Goal: Task Accomplishment & Management: Complete application form

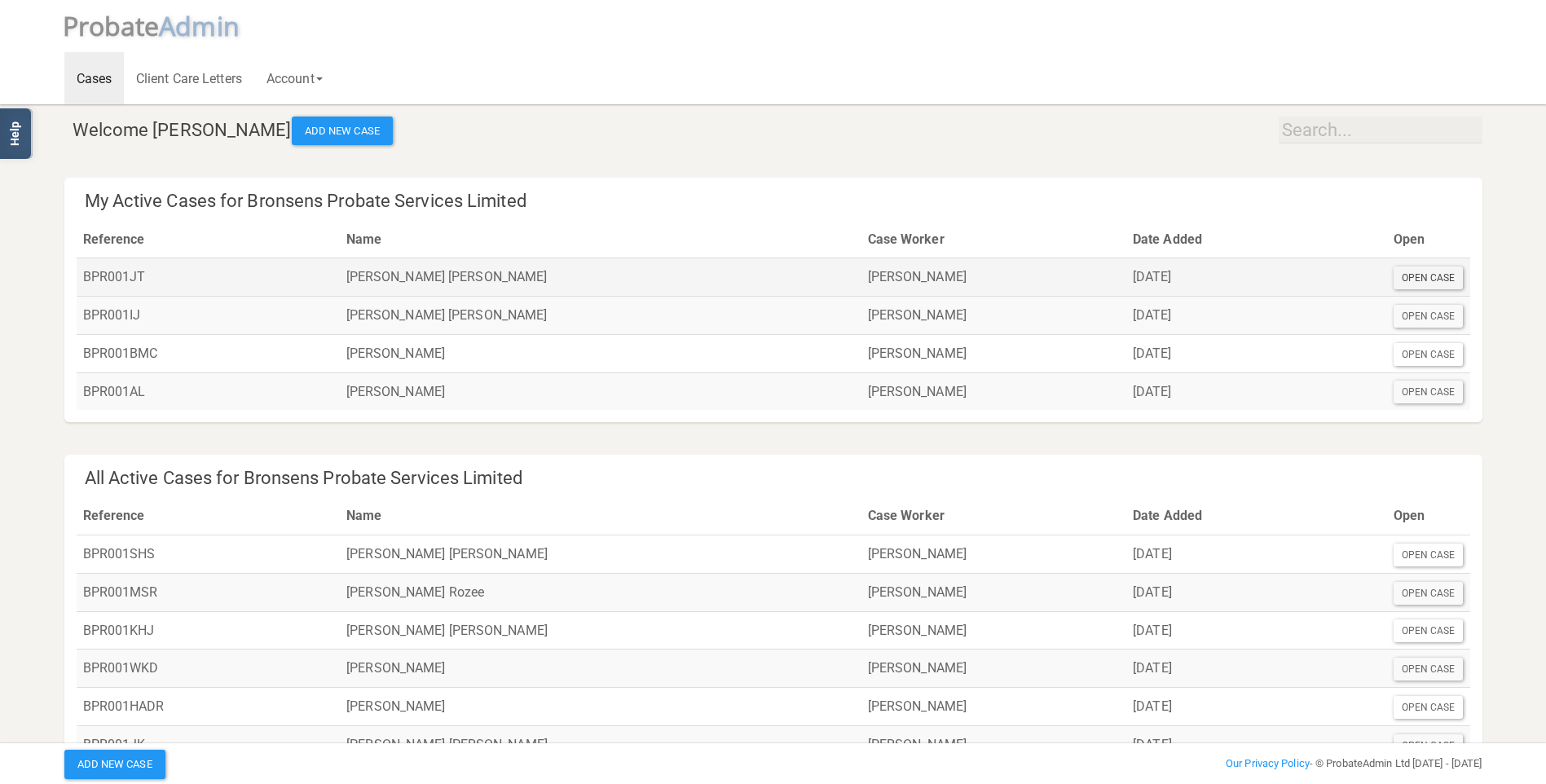
click at [1441, 281] on div "Open Case" at bounding box center [1429, 277] width 70 height 23
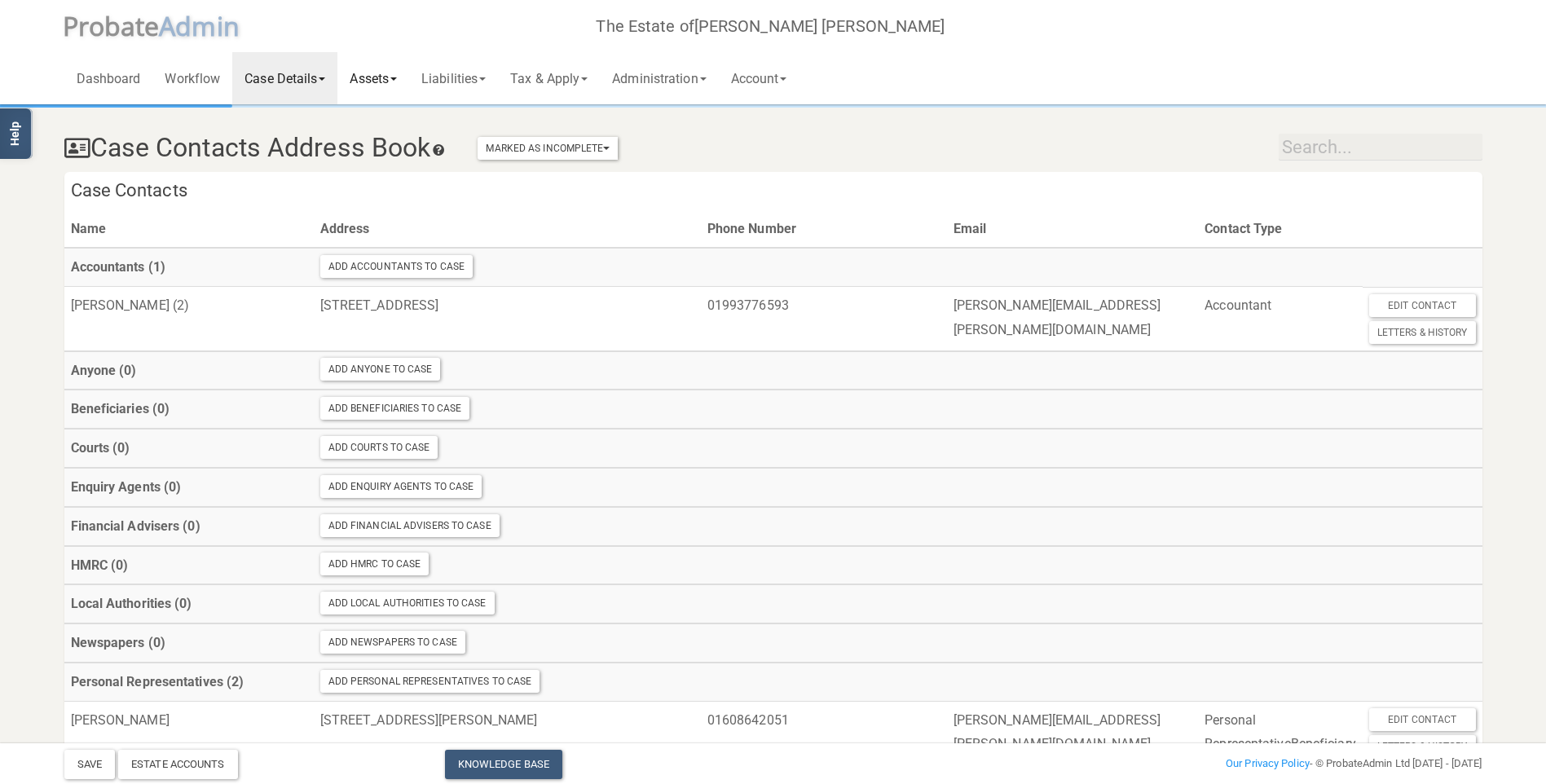
click at [381, 79] on link "Assets" at bounding box center [373, 79] width 72 height 52
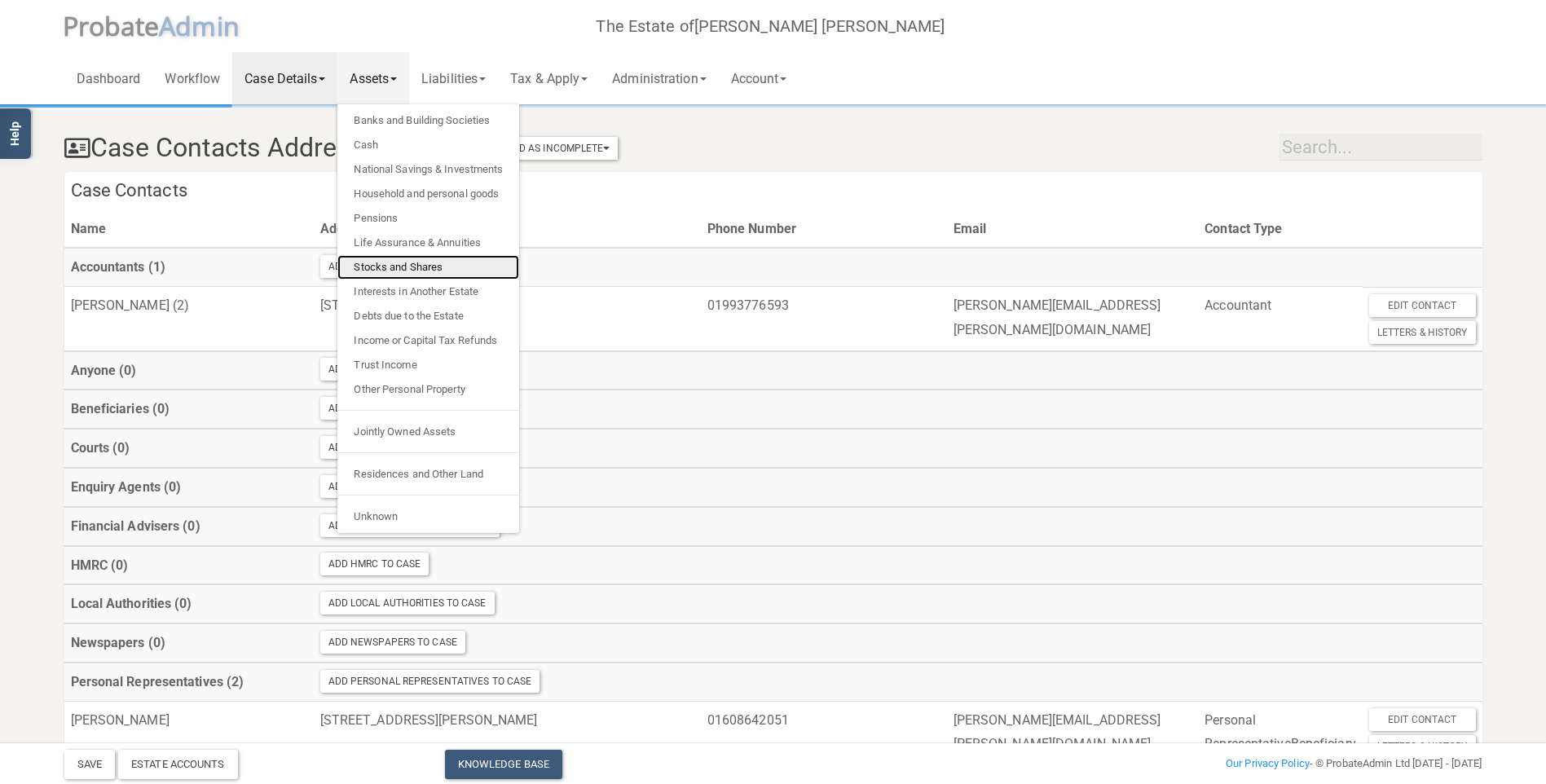
click at [428, 265] on link "Stocks and Shares" at bounding box center [428, 267] width 182 height 24
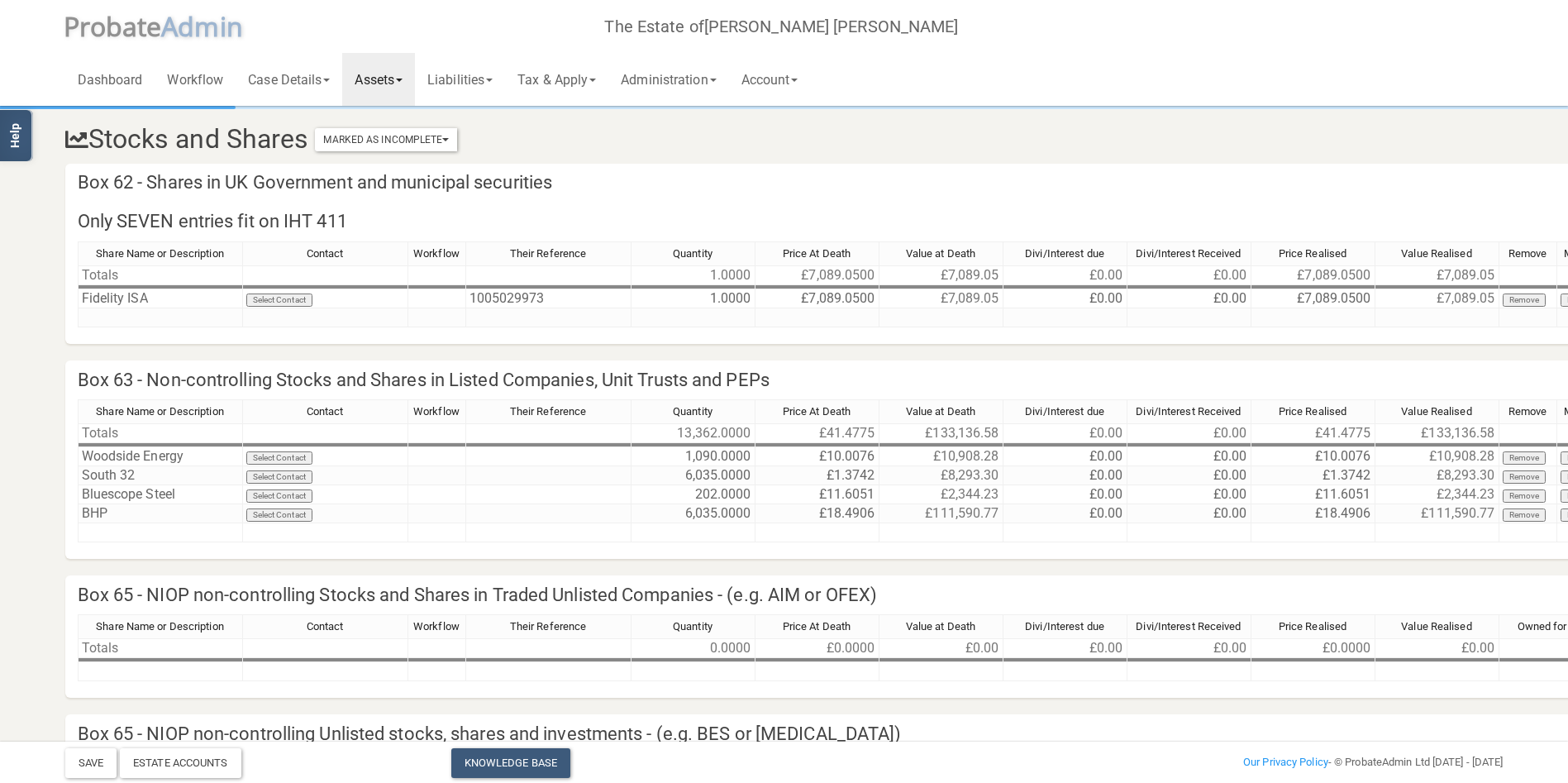
click at [180, 333] on div "Share Name or Description Contact Workflow Their Reference Quantity Price At De…" at bounding box center [838, 292] width 1521 height 101
click at [171, 319] on td at bounding box center [160, 318] width 165 height 19
click at [169, 315] on td at bounding box center [160, 318] width 165 height 19
type textarea "Barclays ISA"
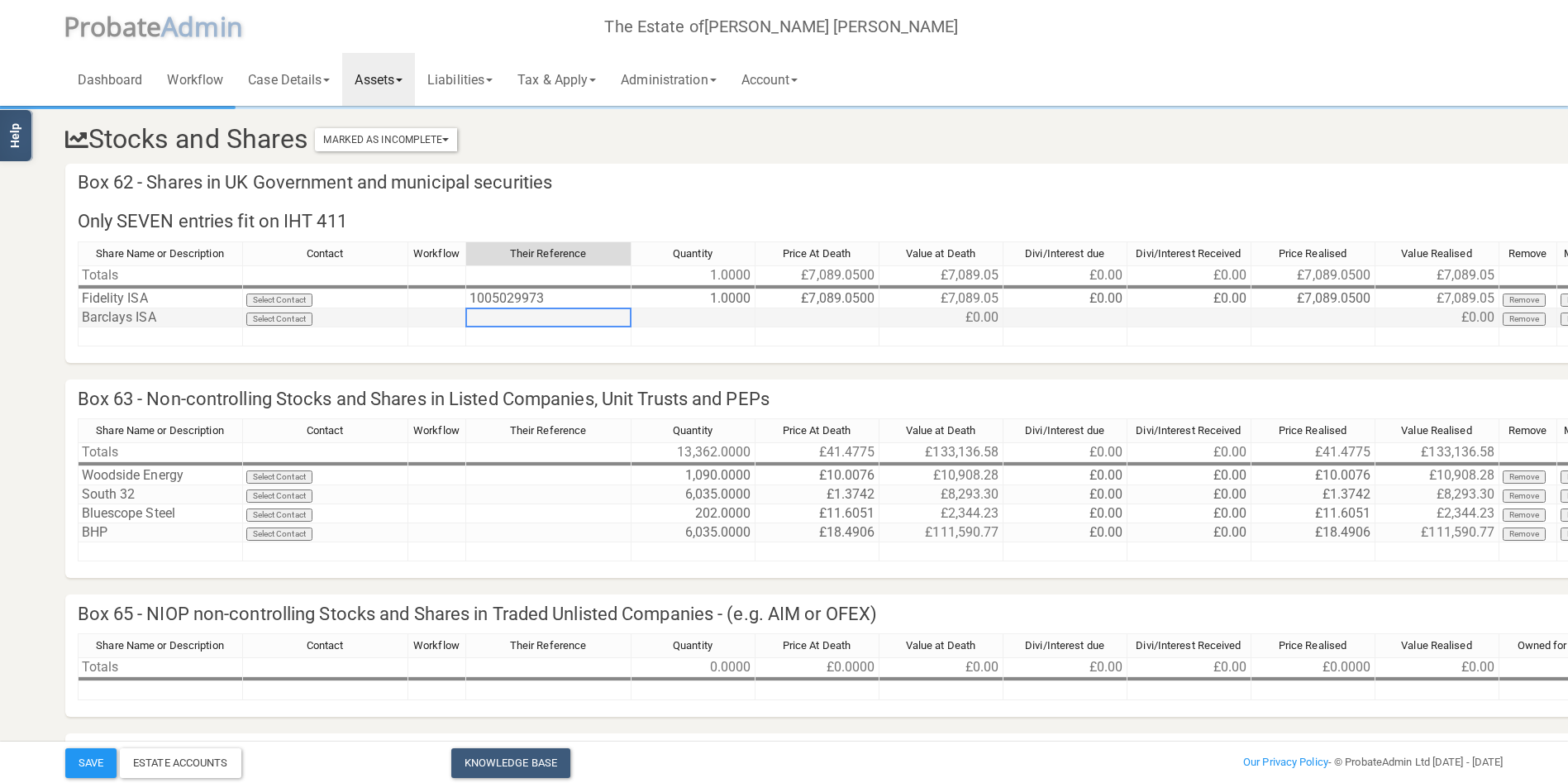
click at [502, 315] on td at bounding box center [549, 318] width 165 height 19
click at [494, 319] on td at bounding box center [549, 318] width 165 height 19
type textarea "ID1335194"
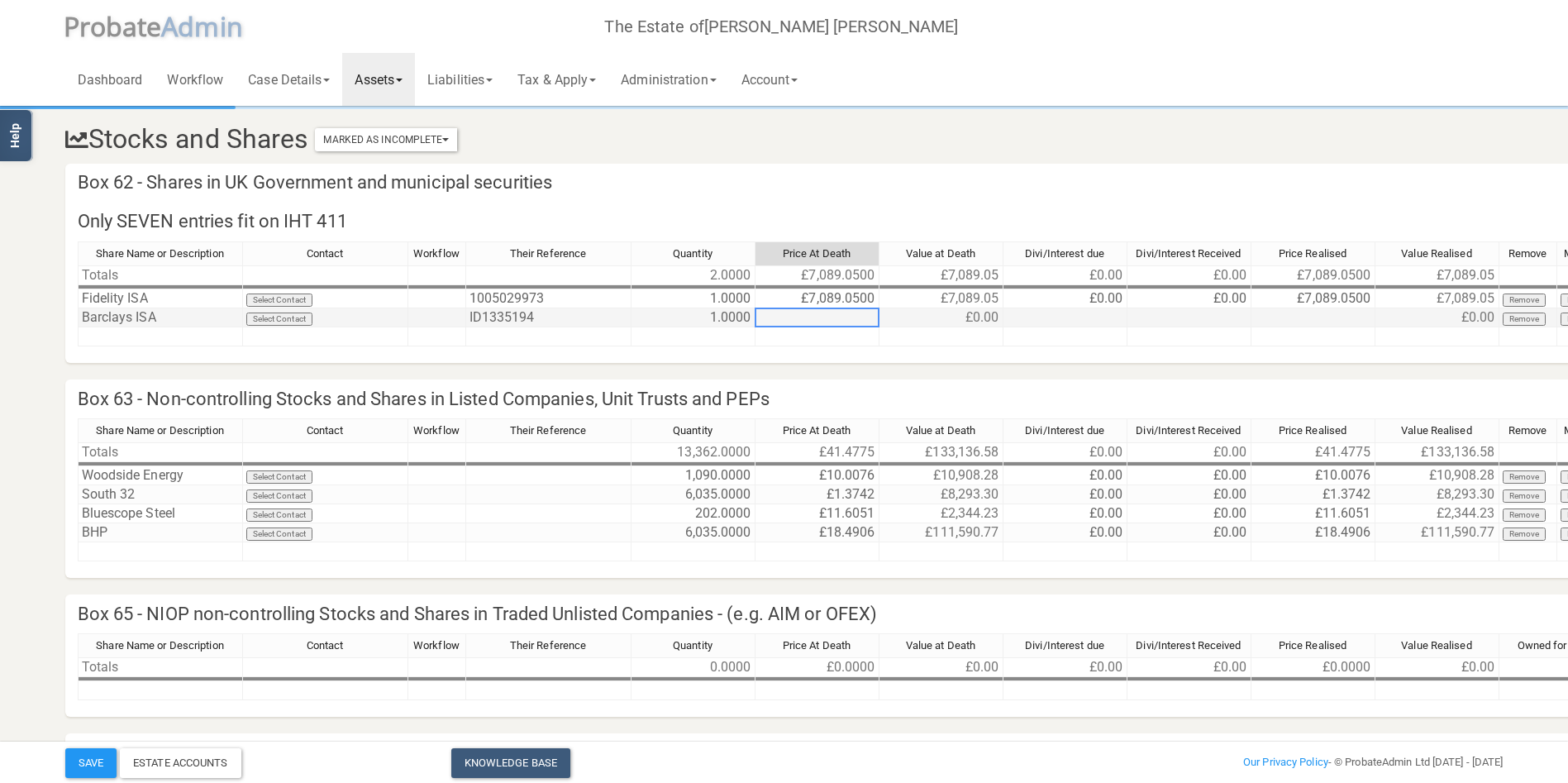
click at [848, 317] on td at bounding box center [817, 318] width 124 height 19
type textarea "43225.99"
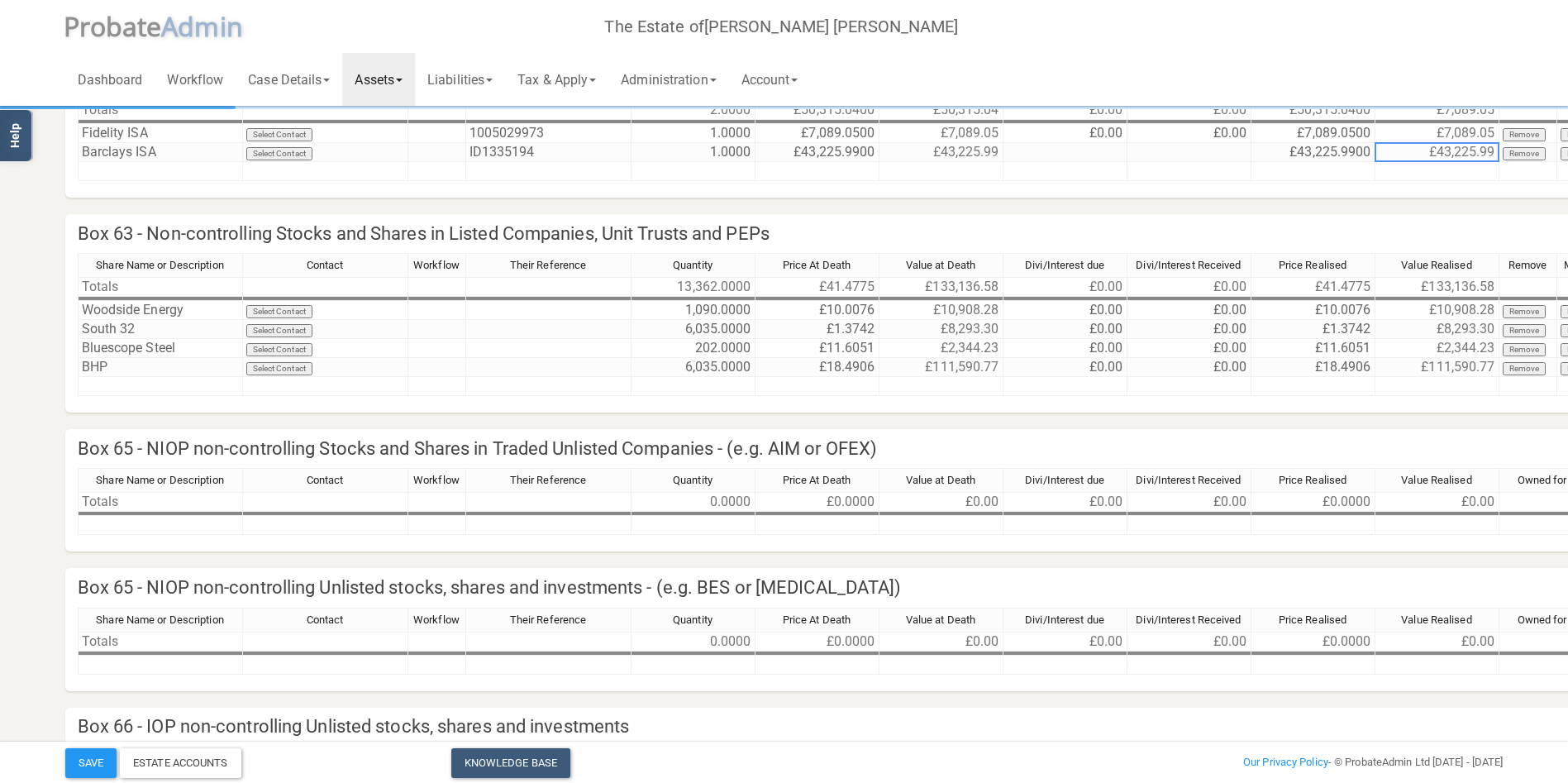
scroll to position [248, 0]
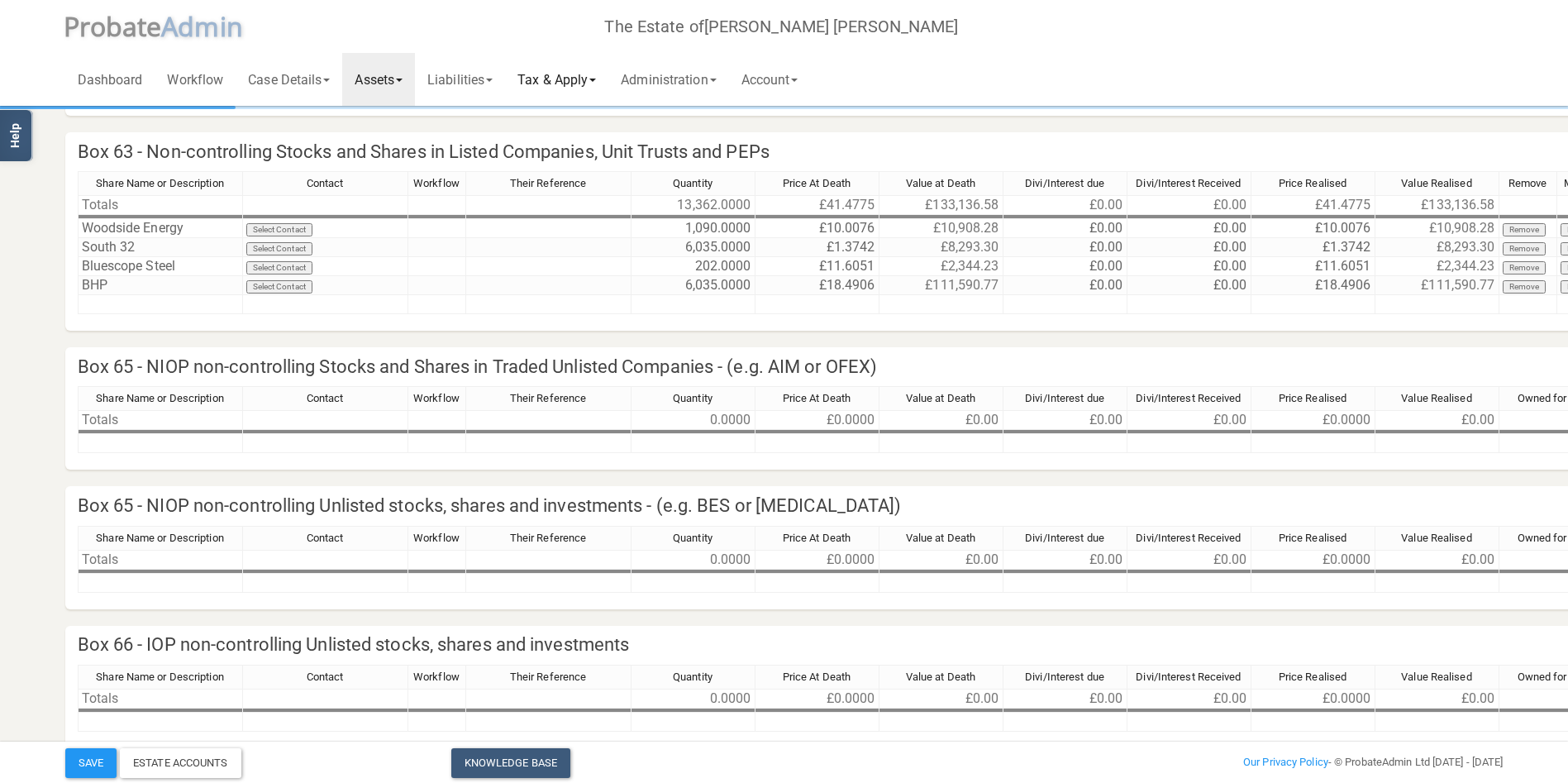
click at [586, 79] on link "Tax & Apply" at bounding box center [556, 80] width 104 height 53
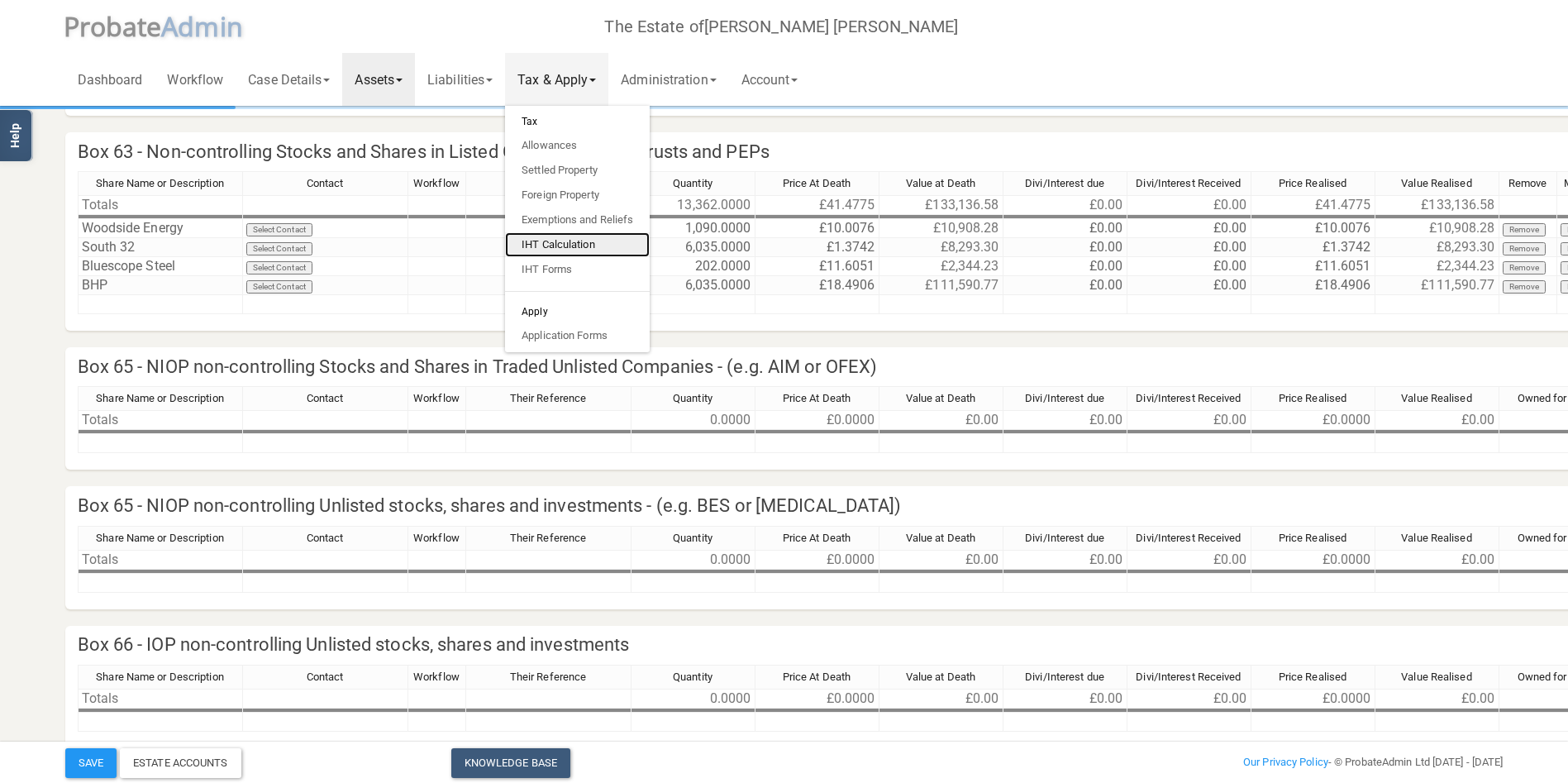
click at [592, 240] on link "IHT Calculation" at bounding box center [577, 244] width 145 height 25
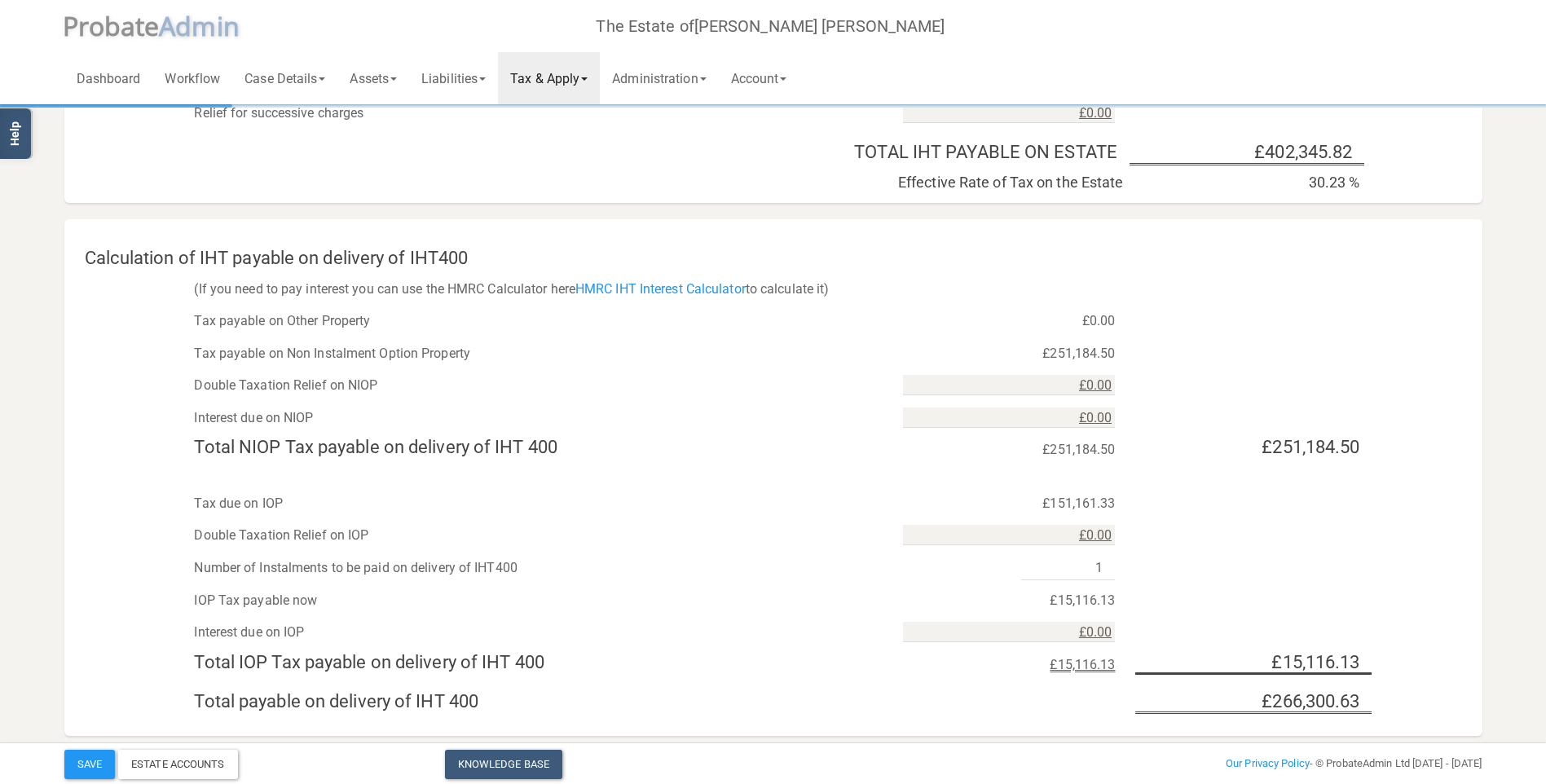
scroll to position [1281, 0]
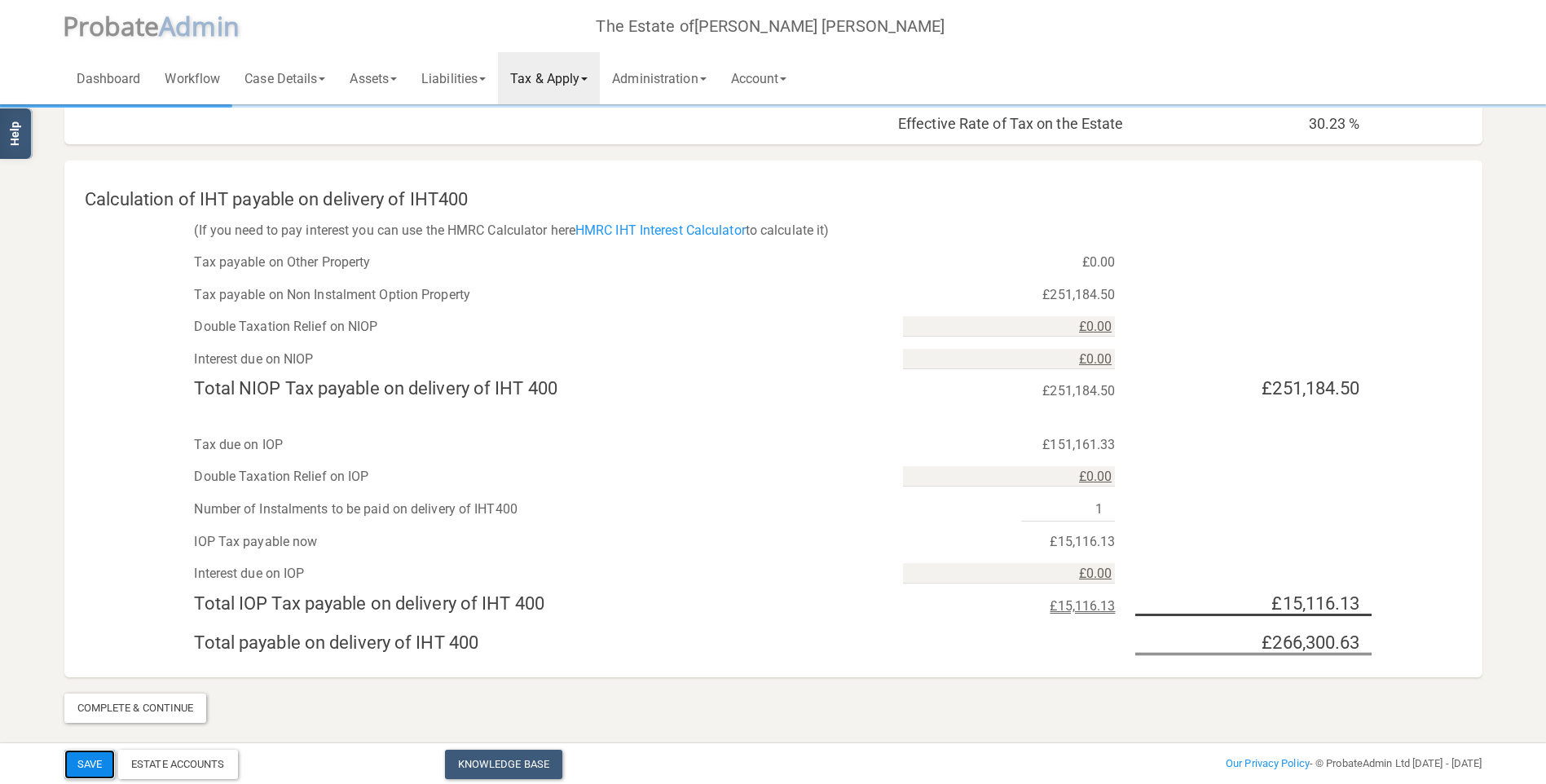
click at [86, 765] on button "Save" at bounding box center [90, 764] width 51 height 30
click at [225, 762] on div "Estate Accounts" at bounding box center [178, 764] width 120 height 30
click at [460, 71] on link "Liabilities" at bounding box center [453, 79] width 89 height 52
click at [470, 153] on link "General Creditors" at bounding box center [474, 144] width 130 height 24
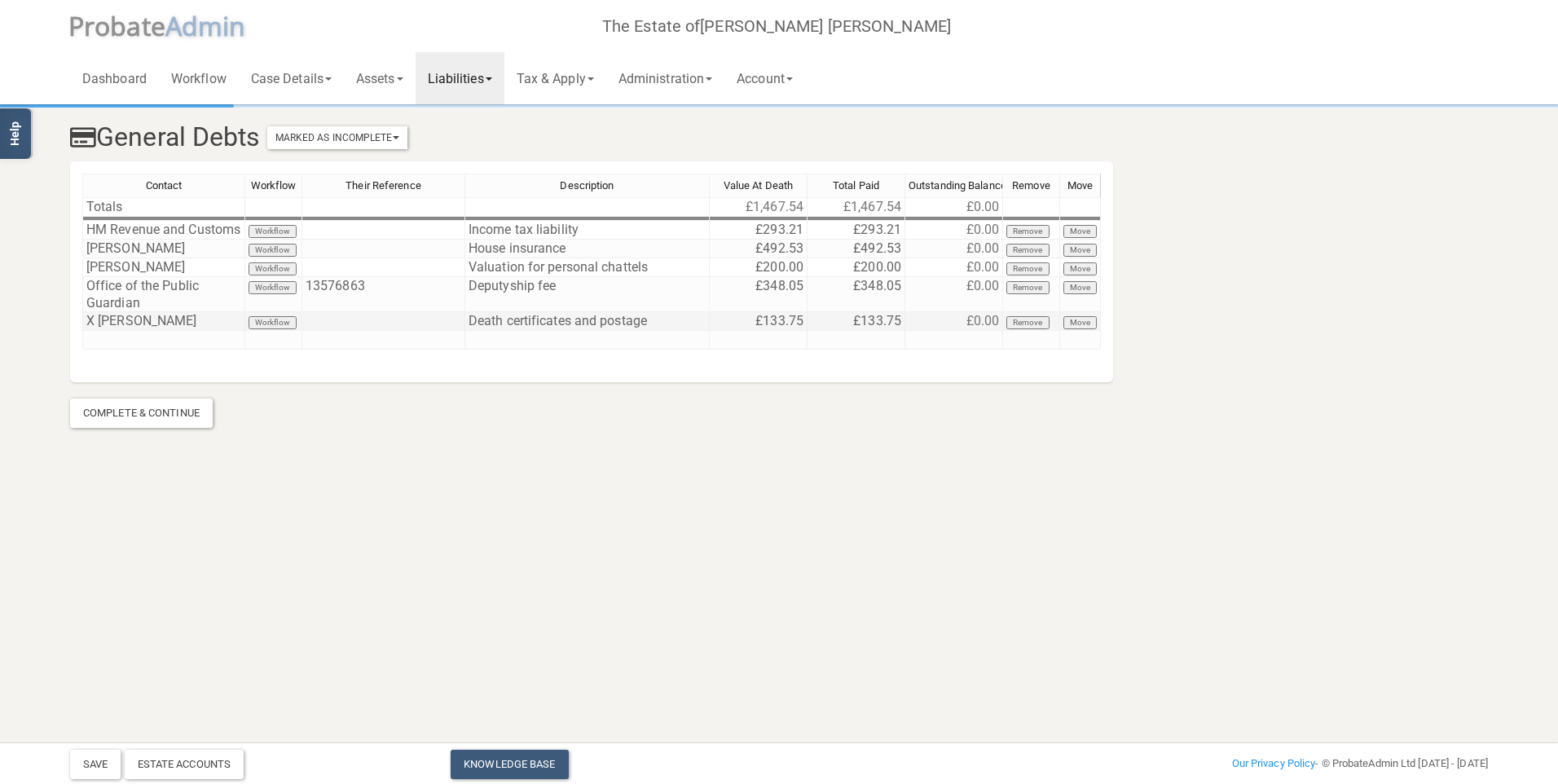
click at [119, 330] on td "X [PERSON_NAME]" at bounding box center [163, 321] width 163 height 19
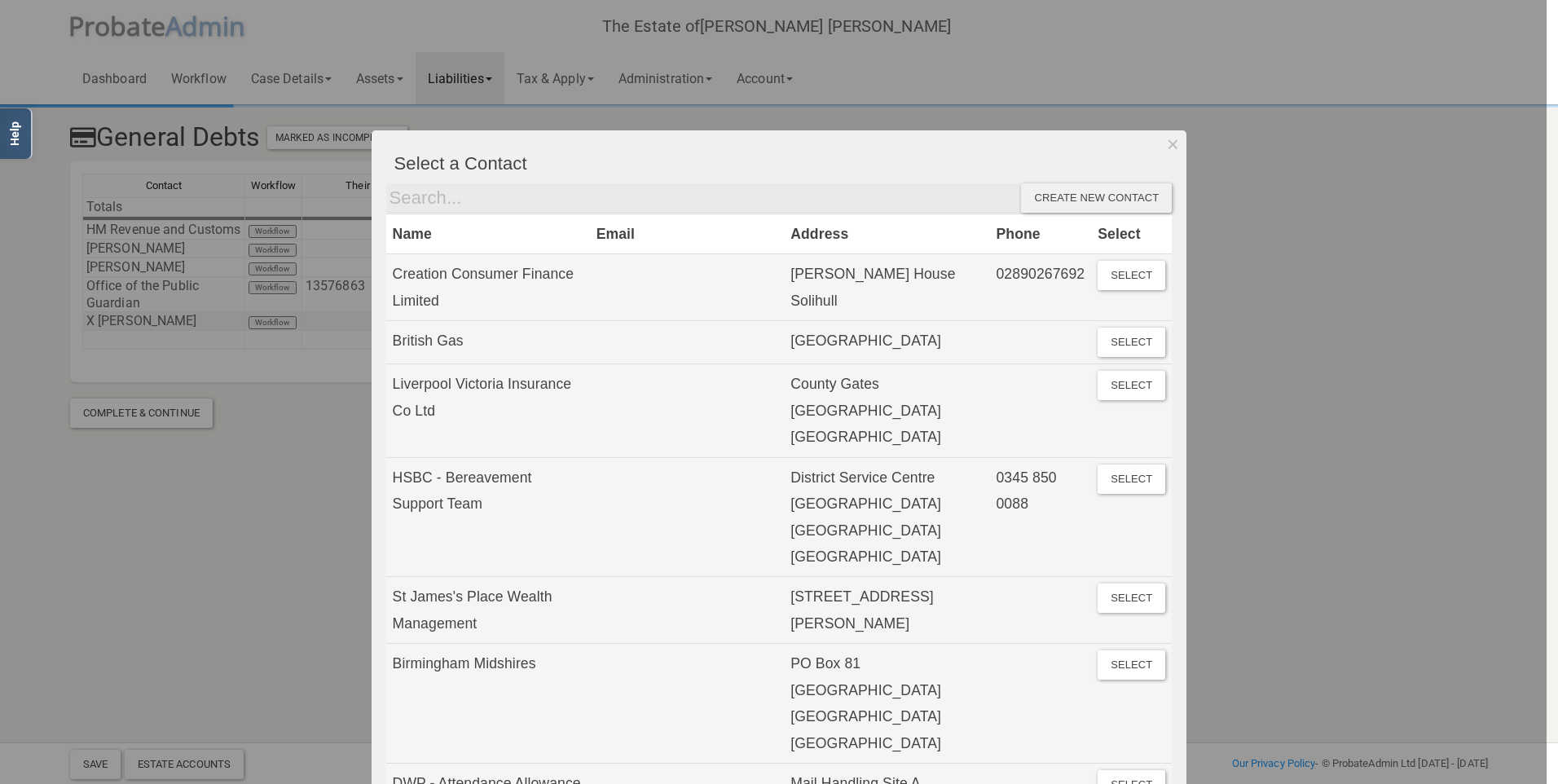
click at [119, 340] on div at bounding box center [773, 392] width 1546 height 784
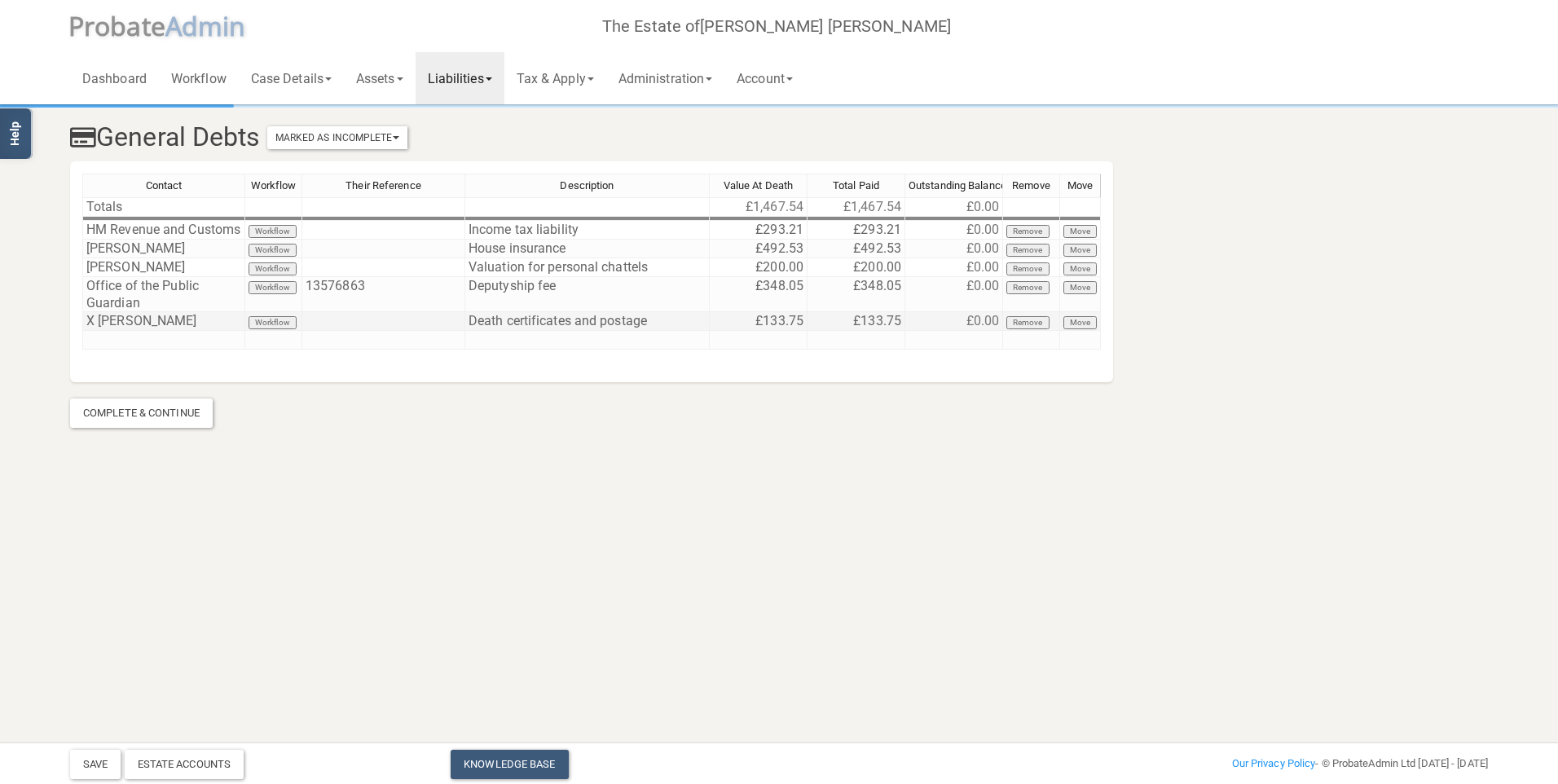
click at [207, 330] on td "X [PERSON_NAME]" at bounding box center [163, 321] width 163 height 19
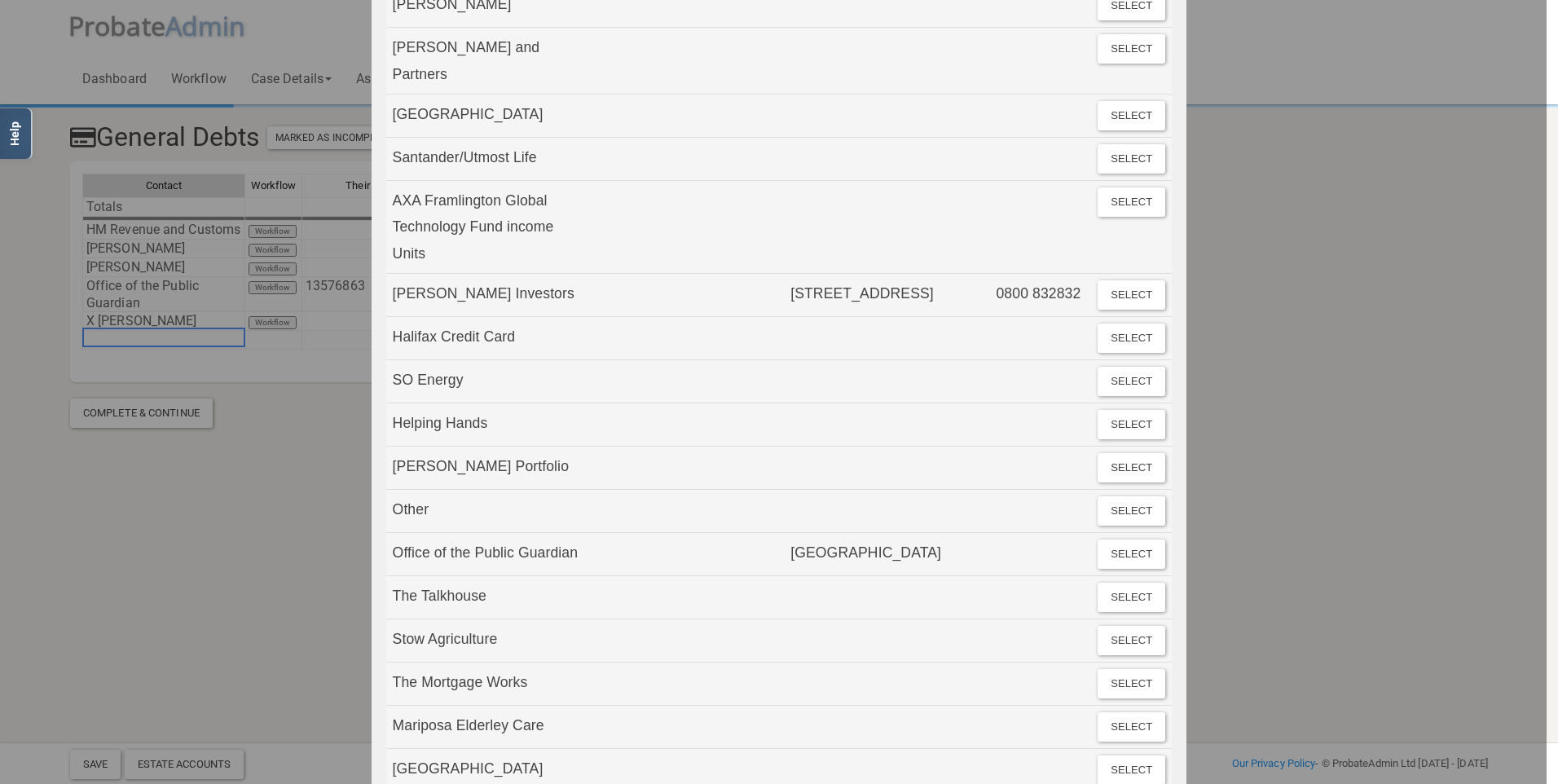
scroll to position [3368, 0]
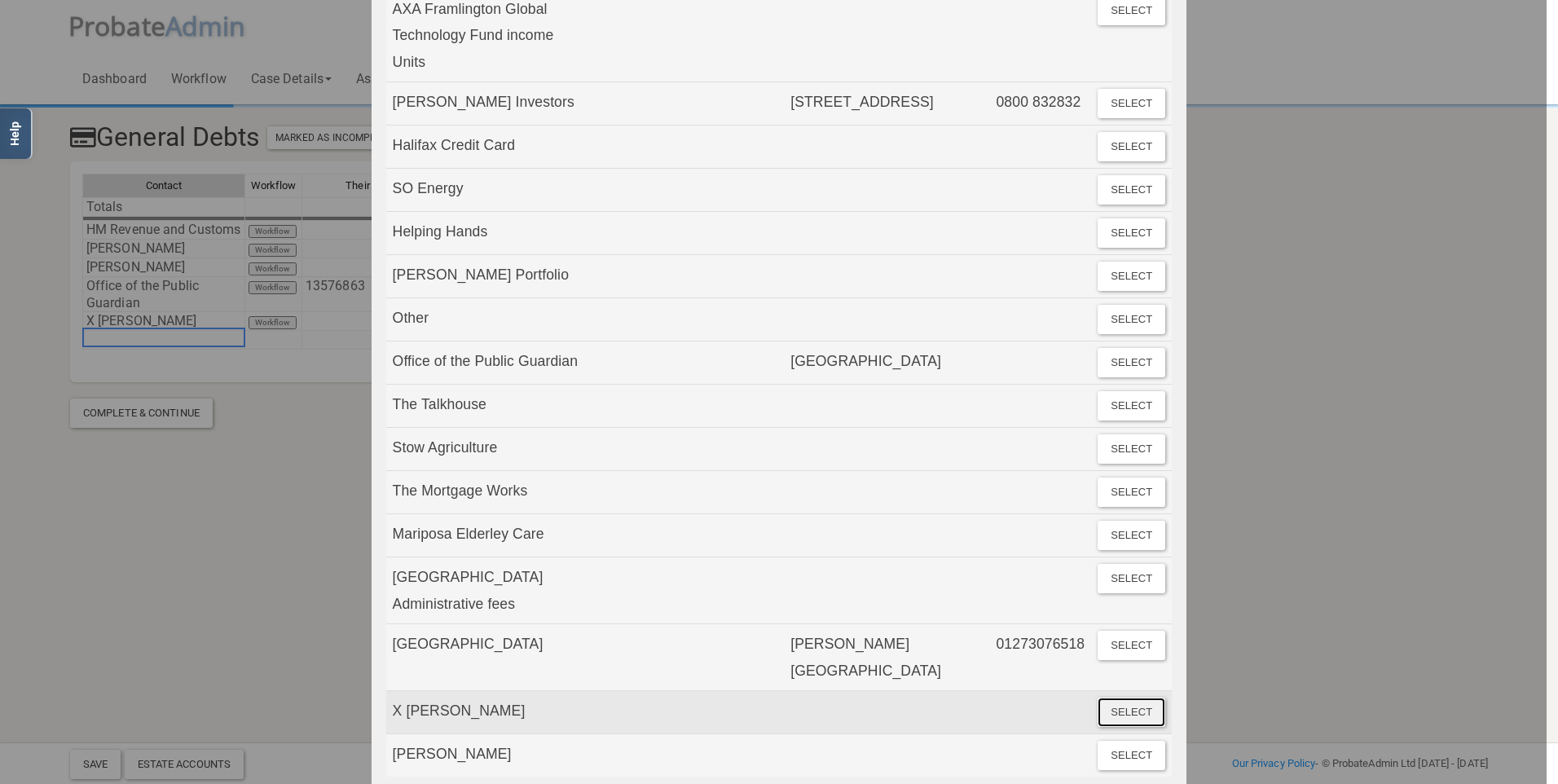
click at [1126, 697] on button "Select" at bounding box center [1131, 711] width 68 height 30
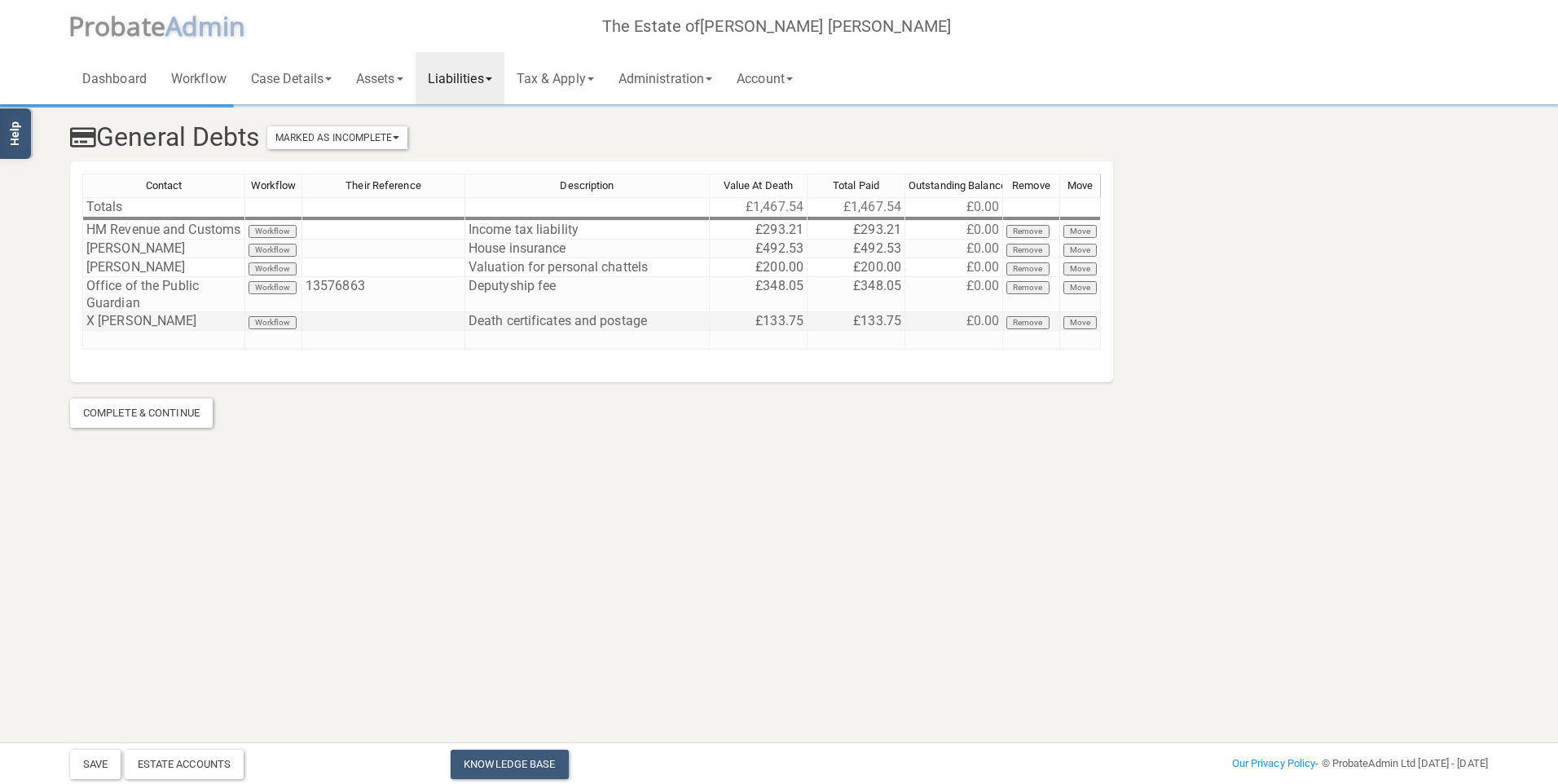
click at [195, 330] on td "X [PERSON_NAME]" at bounding box center [163, 321] width 163 height 19
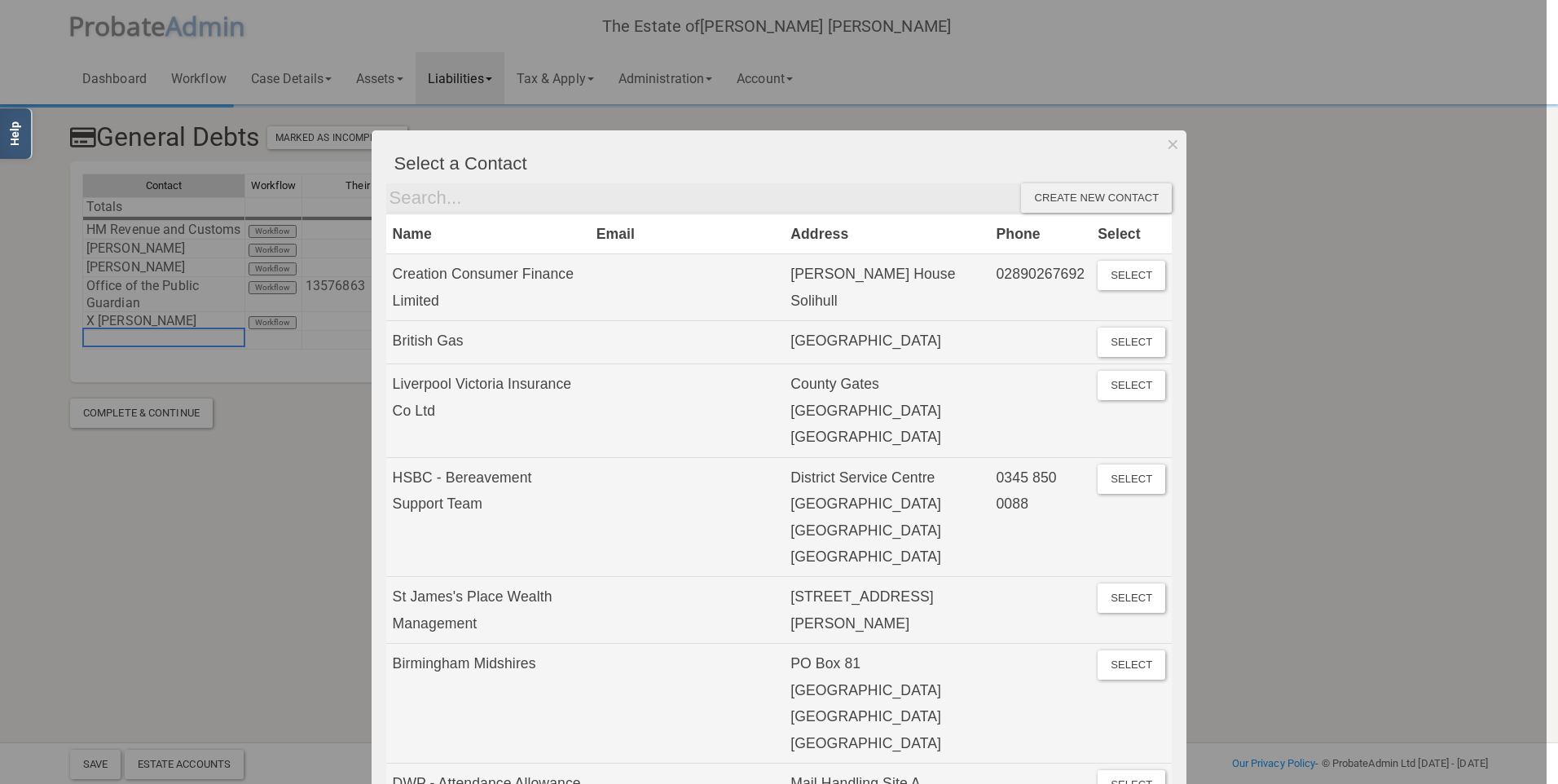
click at [1104, 192] on div "Create new contact" at bounding box center [1096, 198] width 150 height 30
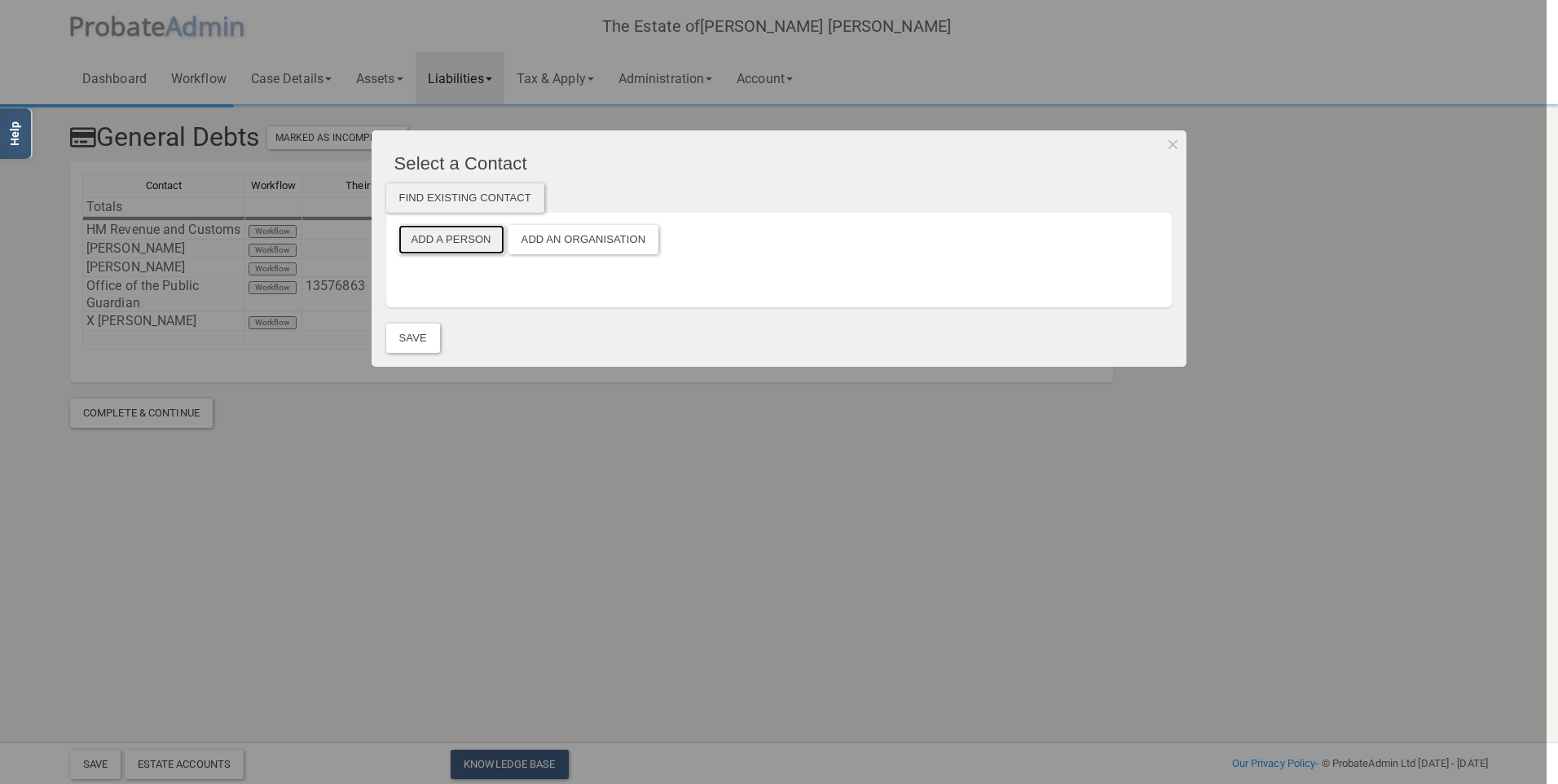
click at [462, 239] on button "Add a Person" at bounding box center [451, 239] width 106 height 30
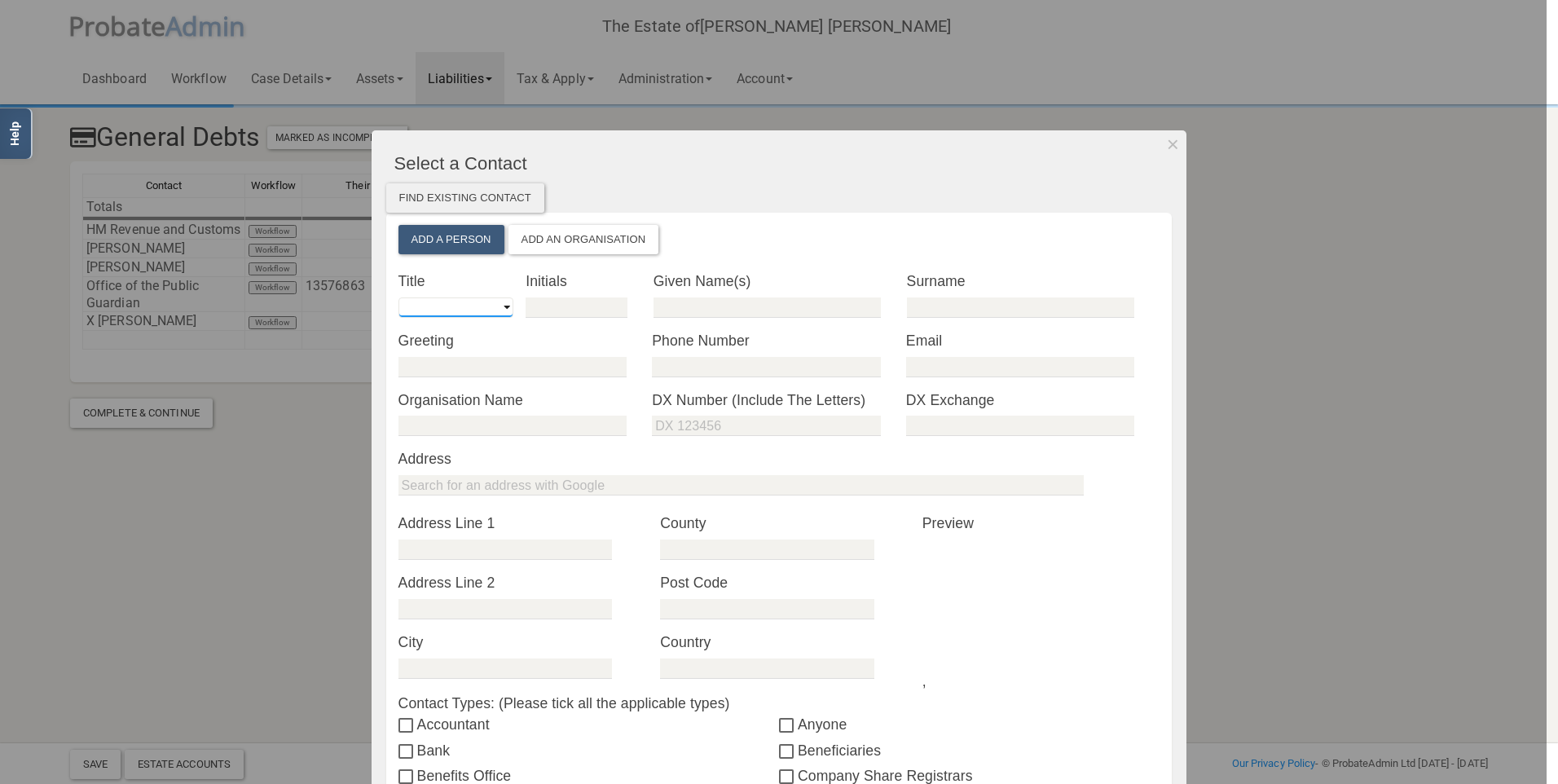
click at [484, 308] on select "Mr Mrs Miss Ms Dr [PERSON_NAME] [PERSON_NAME]" at bounding box center [456, 308] width 115 height 20
select select "string:Mr"
click at [399, 297] on select "Mr Mrs Miss Ms Dr [PERSON_NAME] [PERSON_NAME]" at bounding box center [456, 308] width 115 height 20
click at [526, 313] on div "* Title Mr Mrs Miss Ms Dr [PERSON_NAME] Other" at bounding box center [462, 294] width 152 height 47
click at [542, 306] on input "text" at bounding box center [576, 308] width 102 height 20
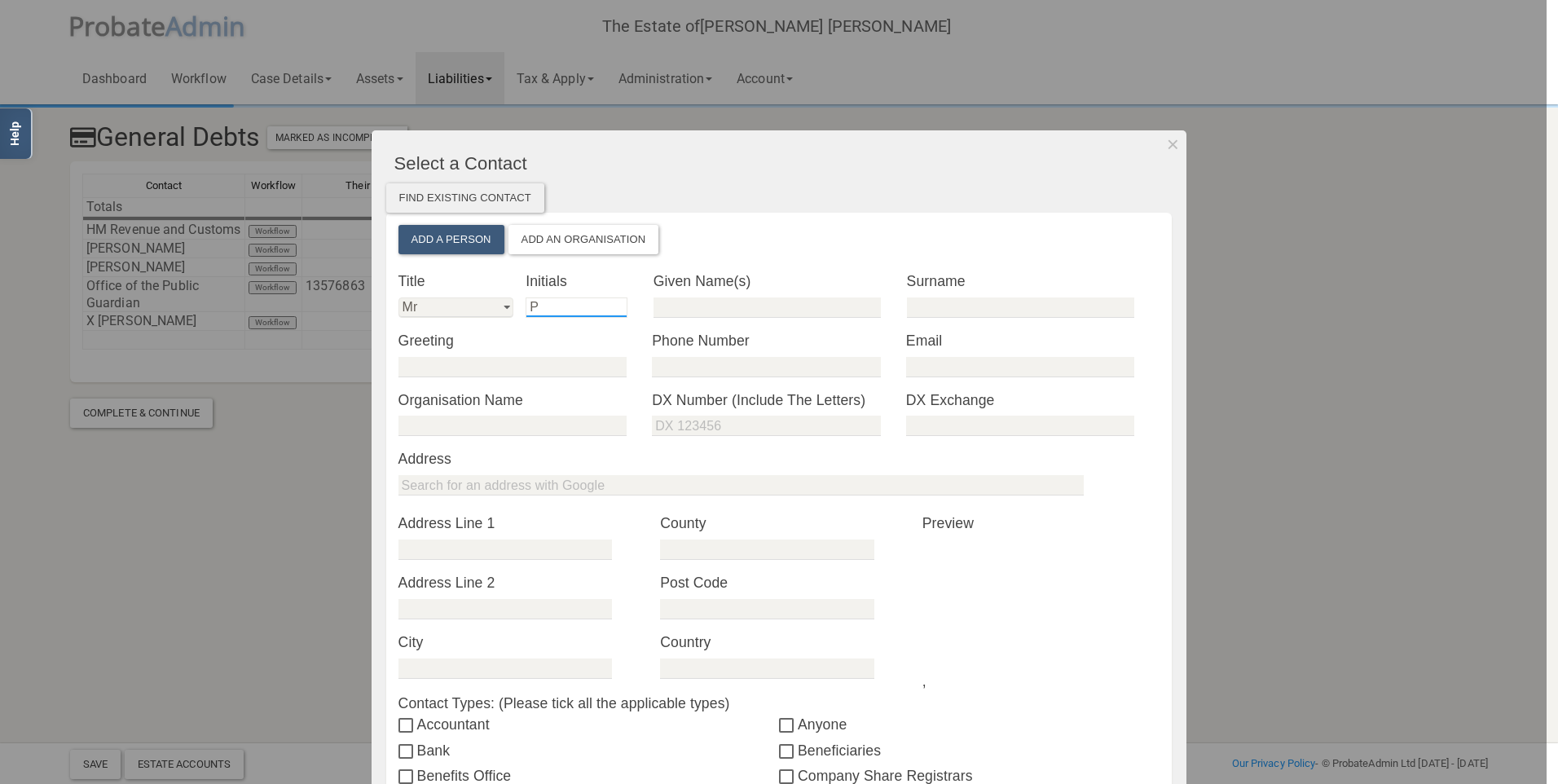
type input "P"
type input "[PERSON_NAME]"
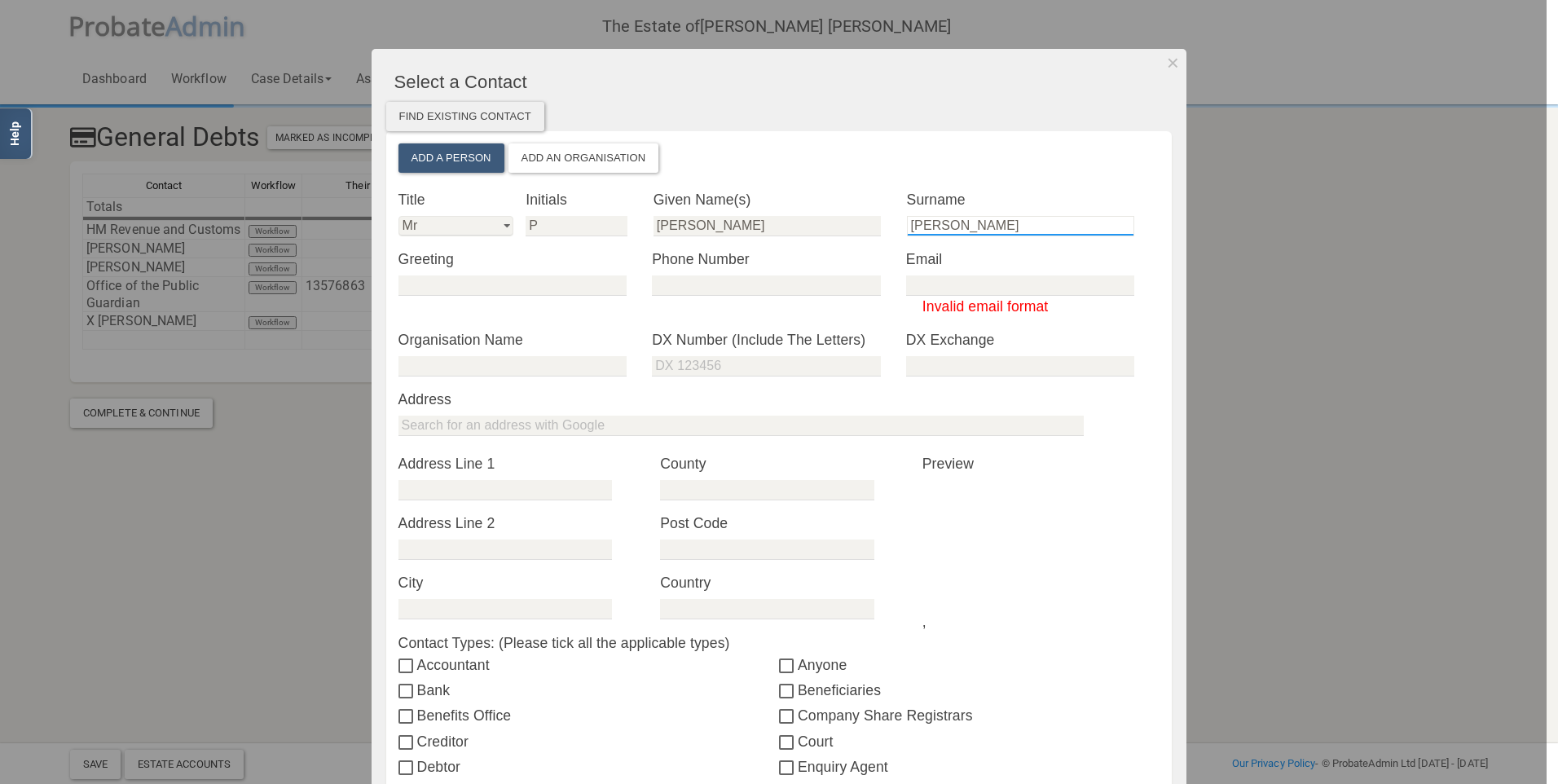
scroll to position [163, 0]
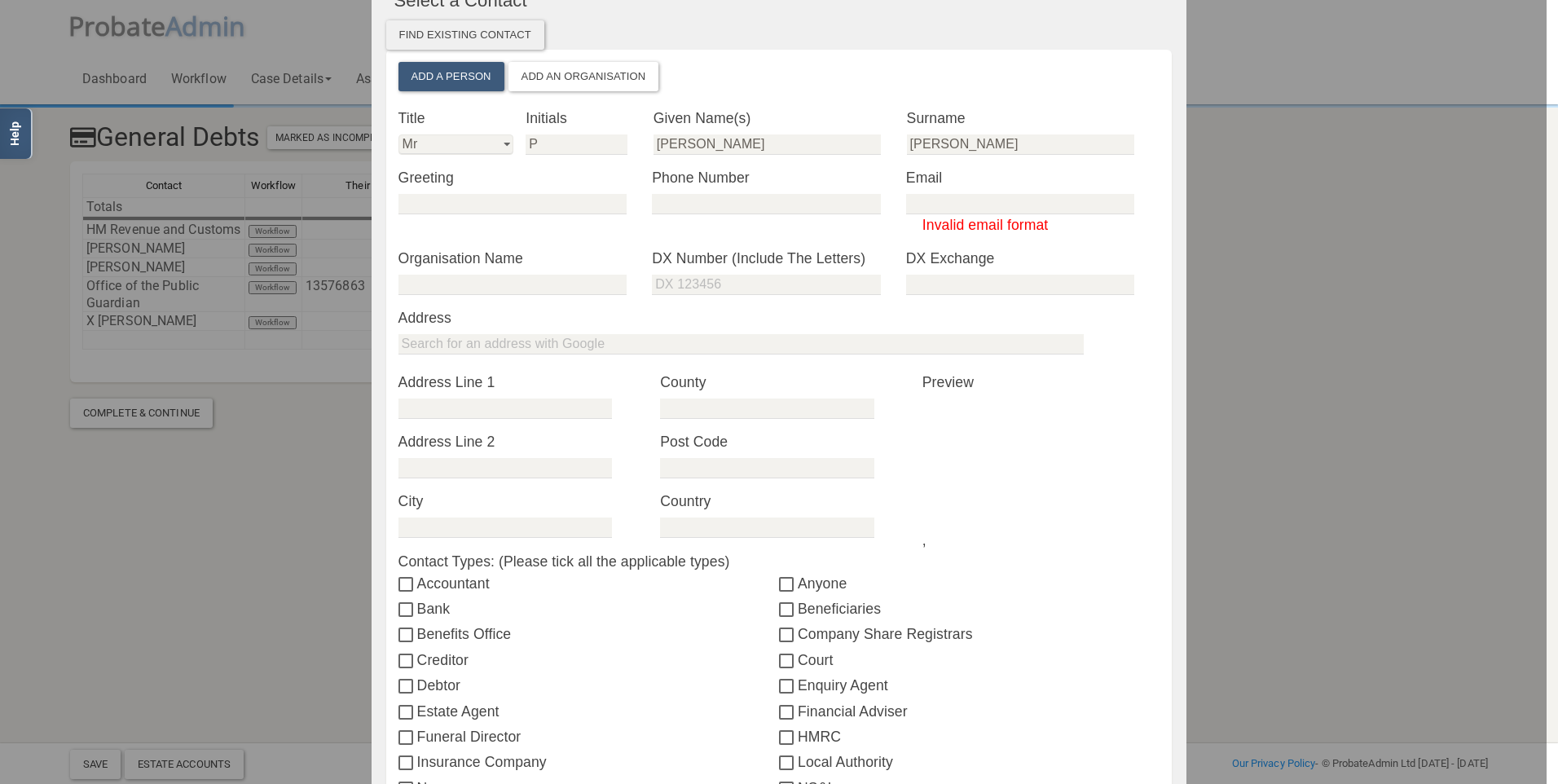
click at [897, 365] on form at bounding box center [780, 349] width 762 height 35
click at [947, 201] on input "email" at bounding box center [1020, 204] width 228 height 20
click at [868, 291] on input "text" at bounding box center [765, 285] width 228 height 20
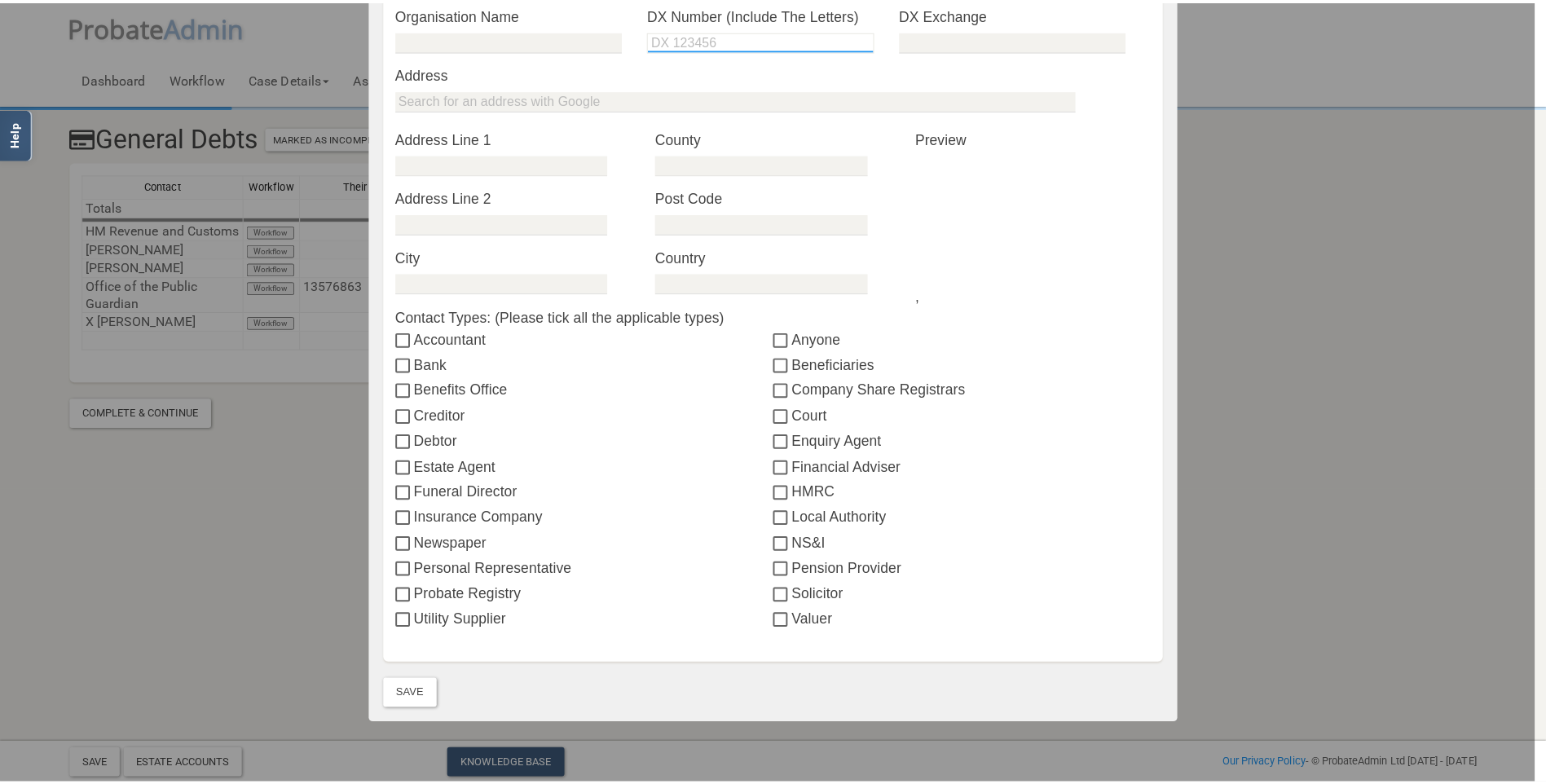
scroll to position [477, 0]
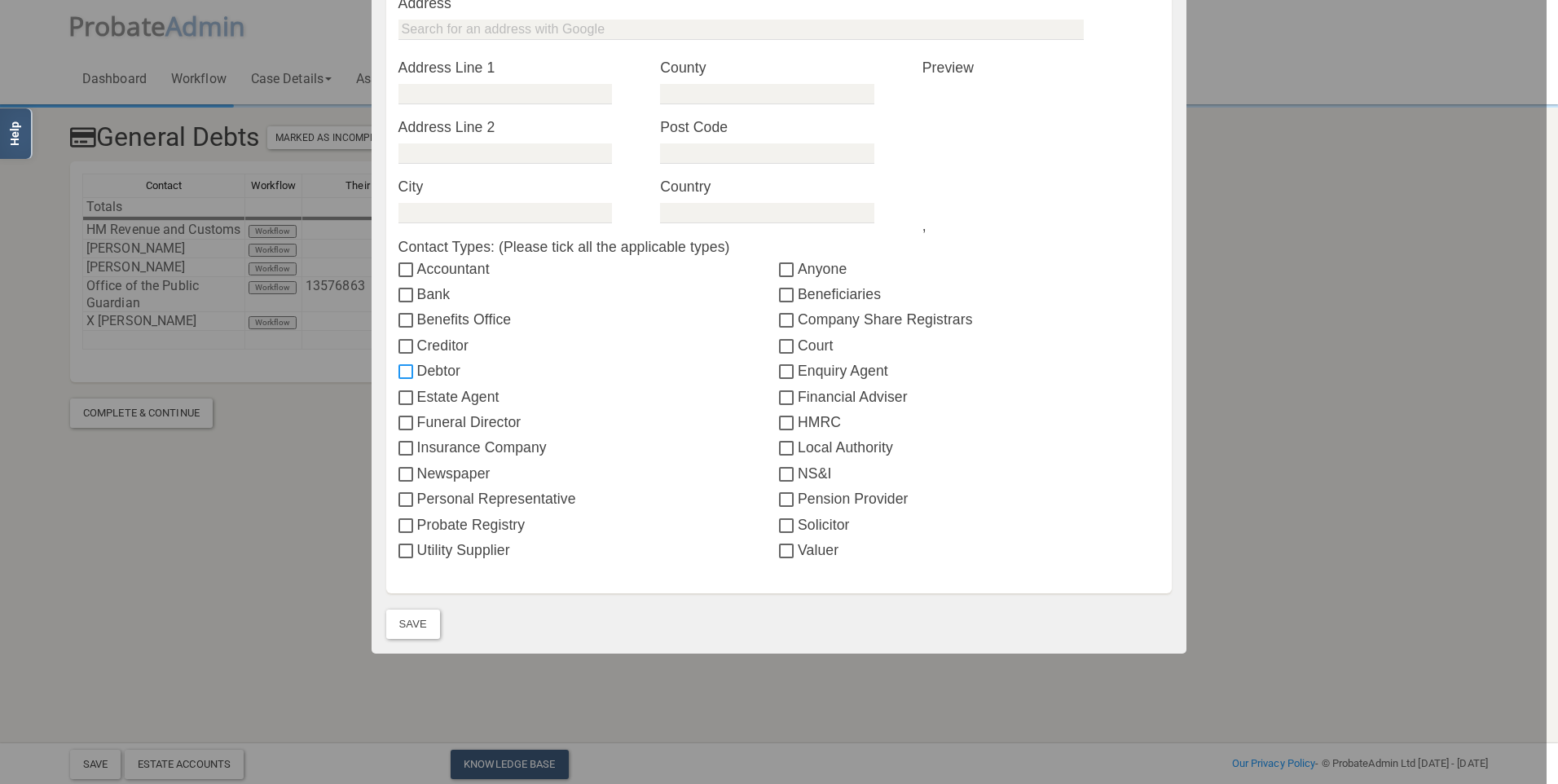
click at [399, 370] on input "Debtor" at bounding box center [408, 372] width 19 height 13
checkbox input "true"
click at [402, 343] on input "Creditor" at bounding box center [408, 346] width 19 height 13
checkbox input "true"
click at [402, 624] on button "Save" at bounding box center [413, 623] width 54 height 30
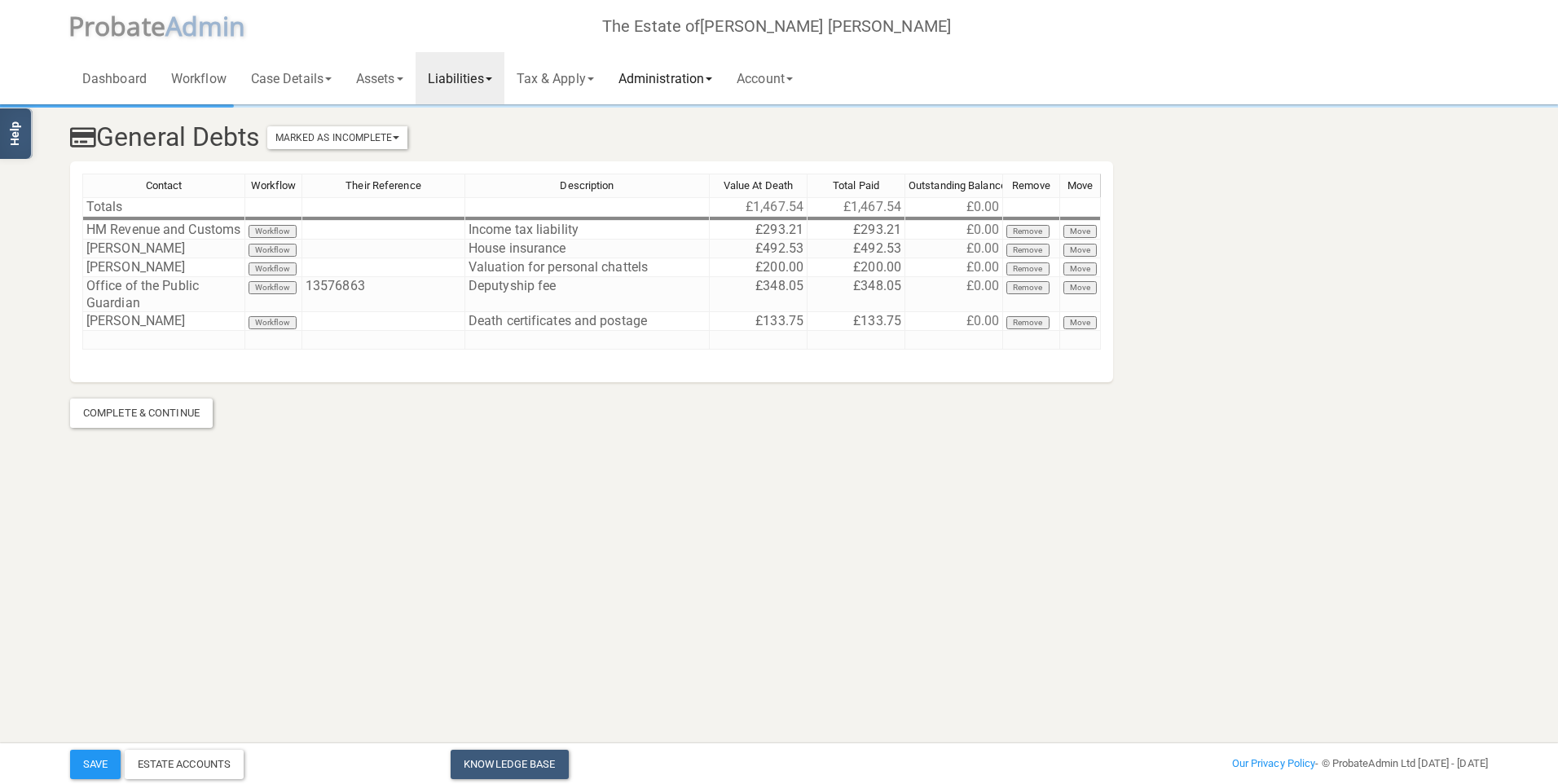
click at [657, 79] on link "Administration" at bounding box center [665, 79] width 118 height 52
click at [548, 74] on link "Tax & Apply" at bounding box center [555, 79] width 102 height 52
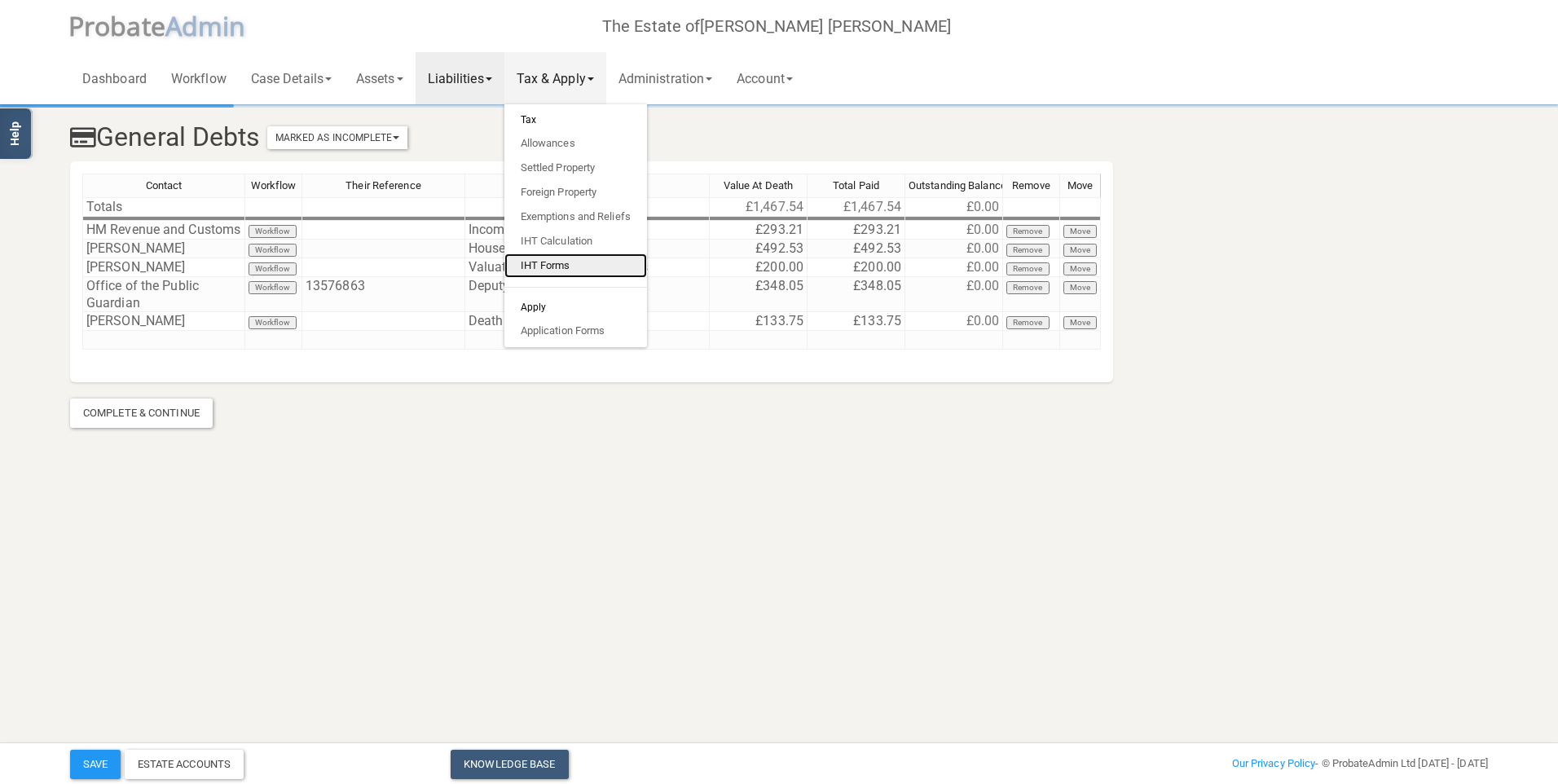
click at [555, 262] on link "IHT Forms" at bounding box center [575, 265] width 143 height 24
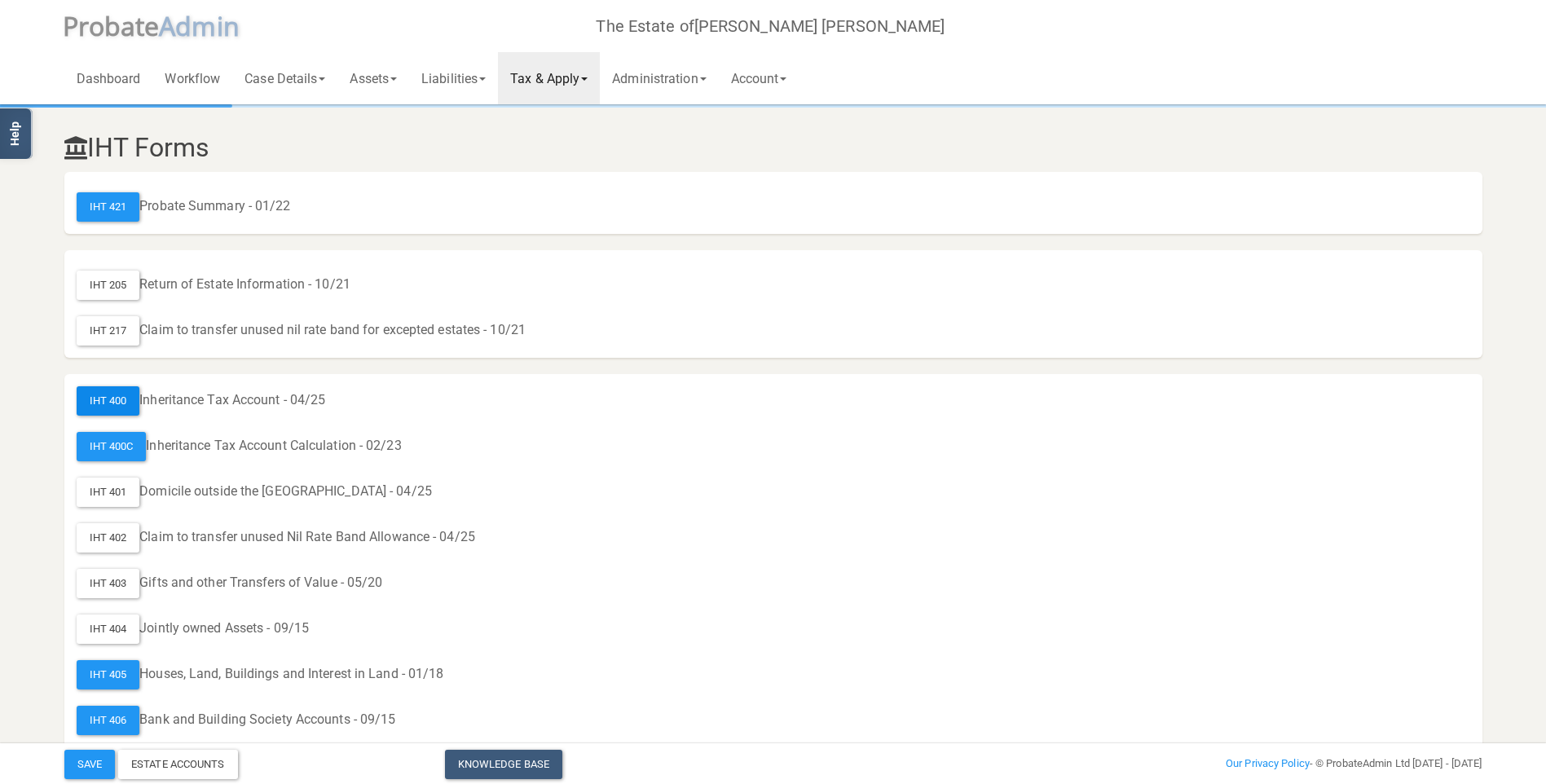
click at [109, 397] on div "IHT 400" at bounding box center [108, 400] width 63 height 30
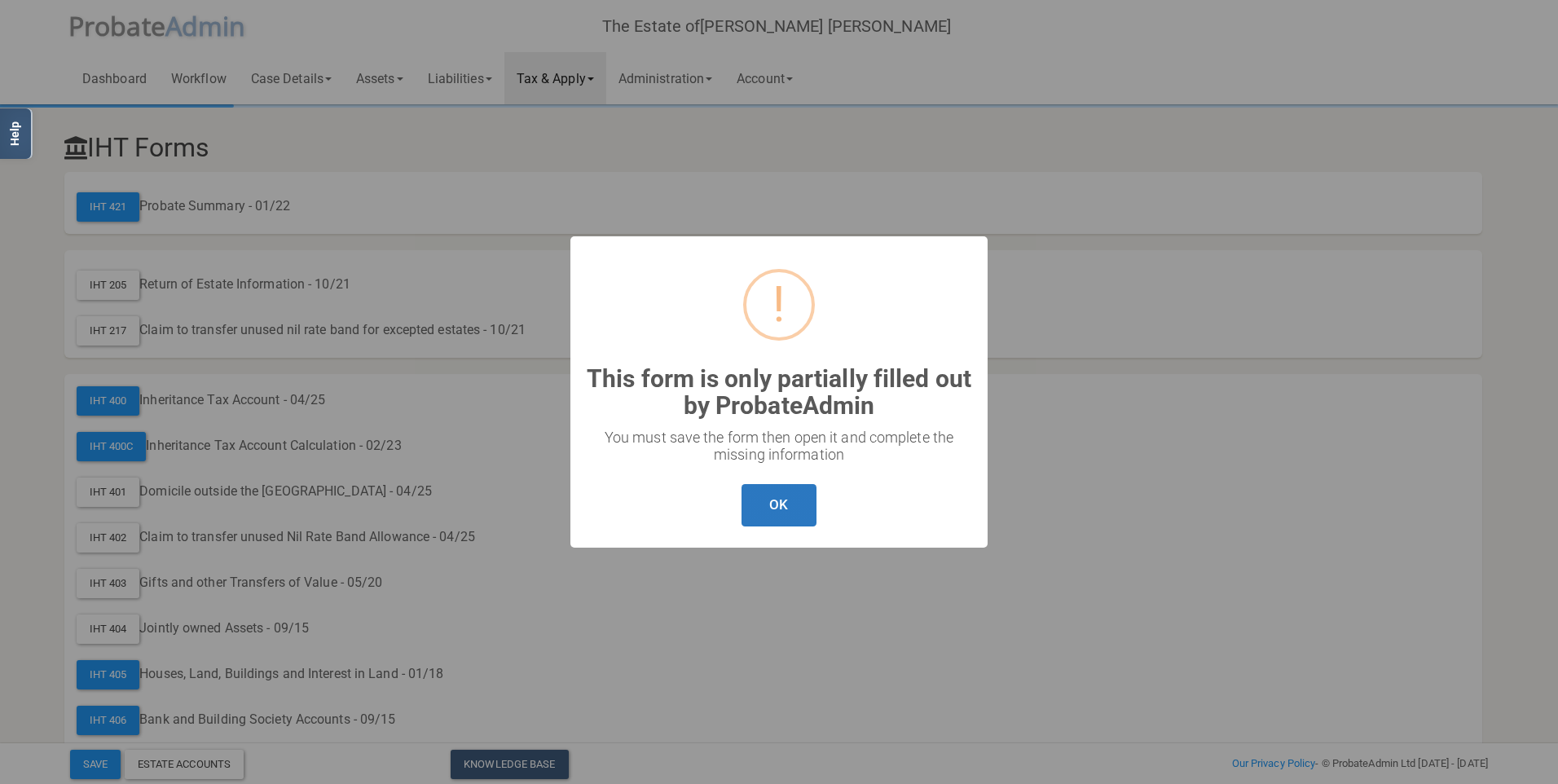
click at [772, 502] on button "OK" at bounding box center [778, 505] width 74 height 43
